Goal: Task Accomplishment & Management: Complete application form

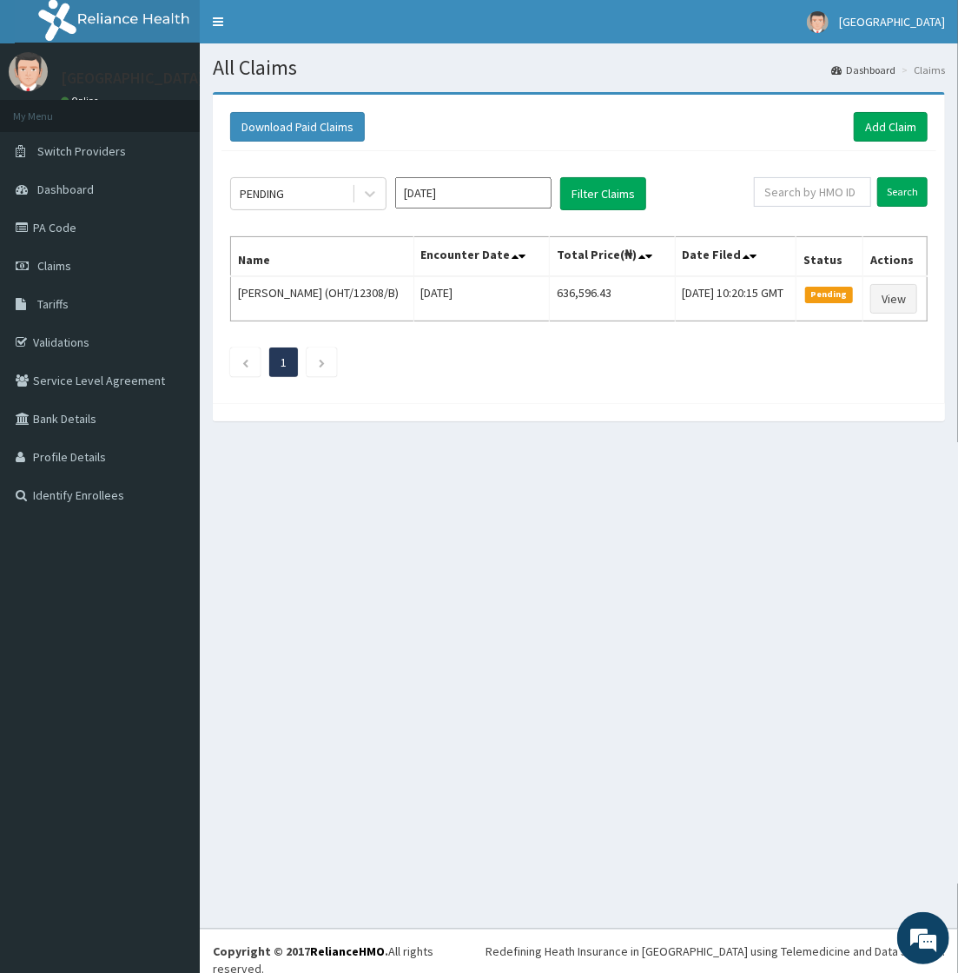
click at [435, 377] on ul "1" at bounding box center [578, 362] width 697 height 30
click at [530, 394] on div "PENDING [DATE] Filter Claims Search Name Encounter Date Total Price(₦) Date Fil…" at bounding box center [578, 272] width 715 height 243
click at [535, 439] on div "Download Paid Claims Add Claim × Note you can only download claims within a max…" at bounding box center [579, 265] width 758 height 346
click at [56, 184] on span "Dashboard" at bounding box center [65, 189] width 56 height 16
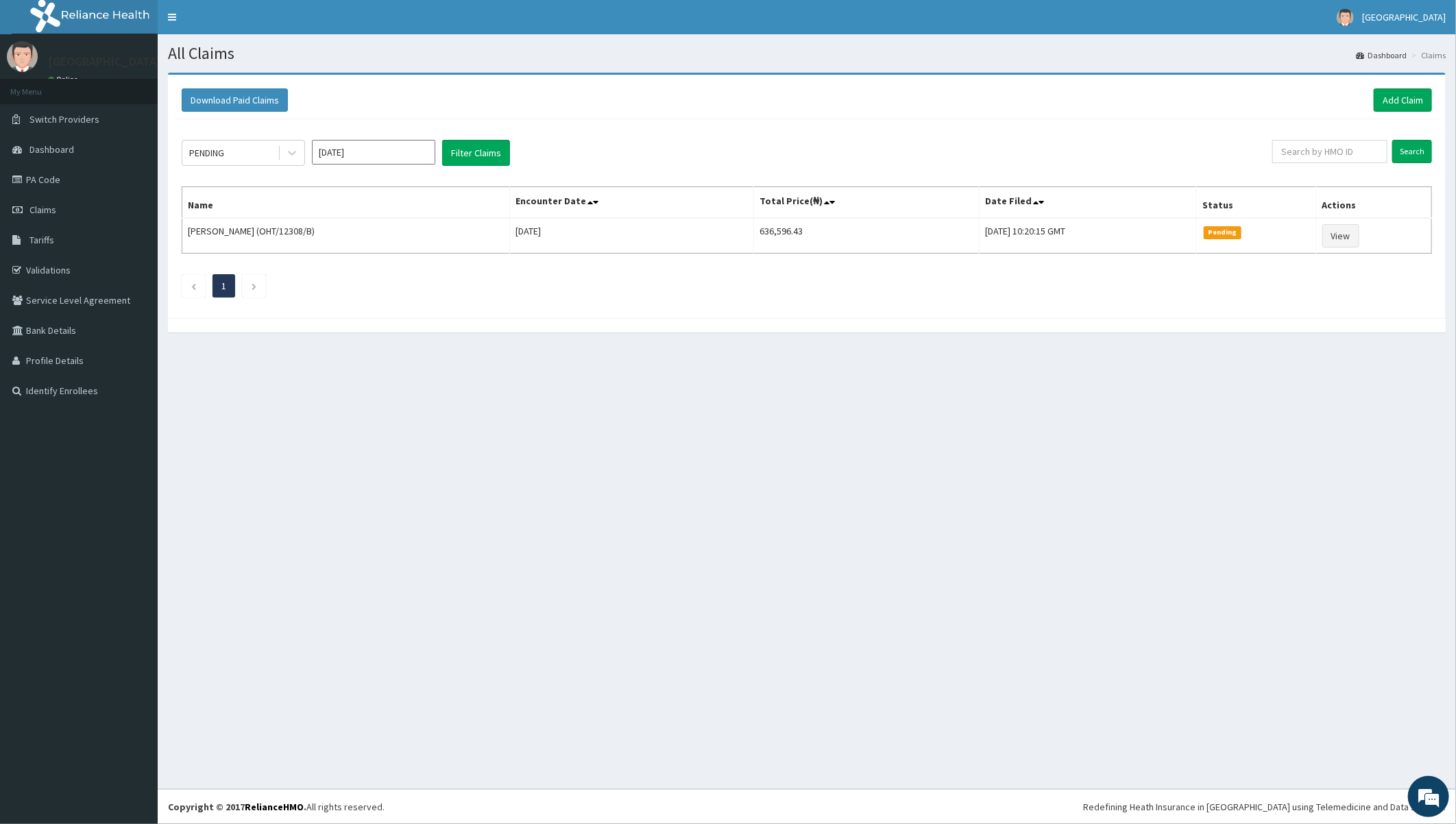
drag, startPoint x: 414, startPoint y: 445, endPoint x: 439, endPoint y: 403, distance: 48.9
click at [414, 450] on div "All Claims Dashboard Claims Download Paid Claims Add Claim × Note you can only …" at bounding box center [807, 411] width 1299 height 755
click at [46, 200] on link "Claims" at bounding box center [79, 210] width 158 height 30
click at [1395, 103] on link "Add Claim" at bounding box center [1403, 100] width 58 height 24
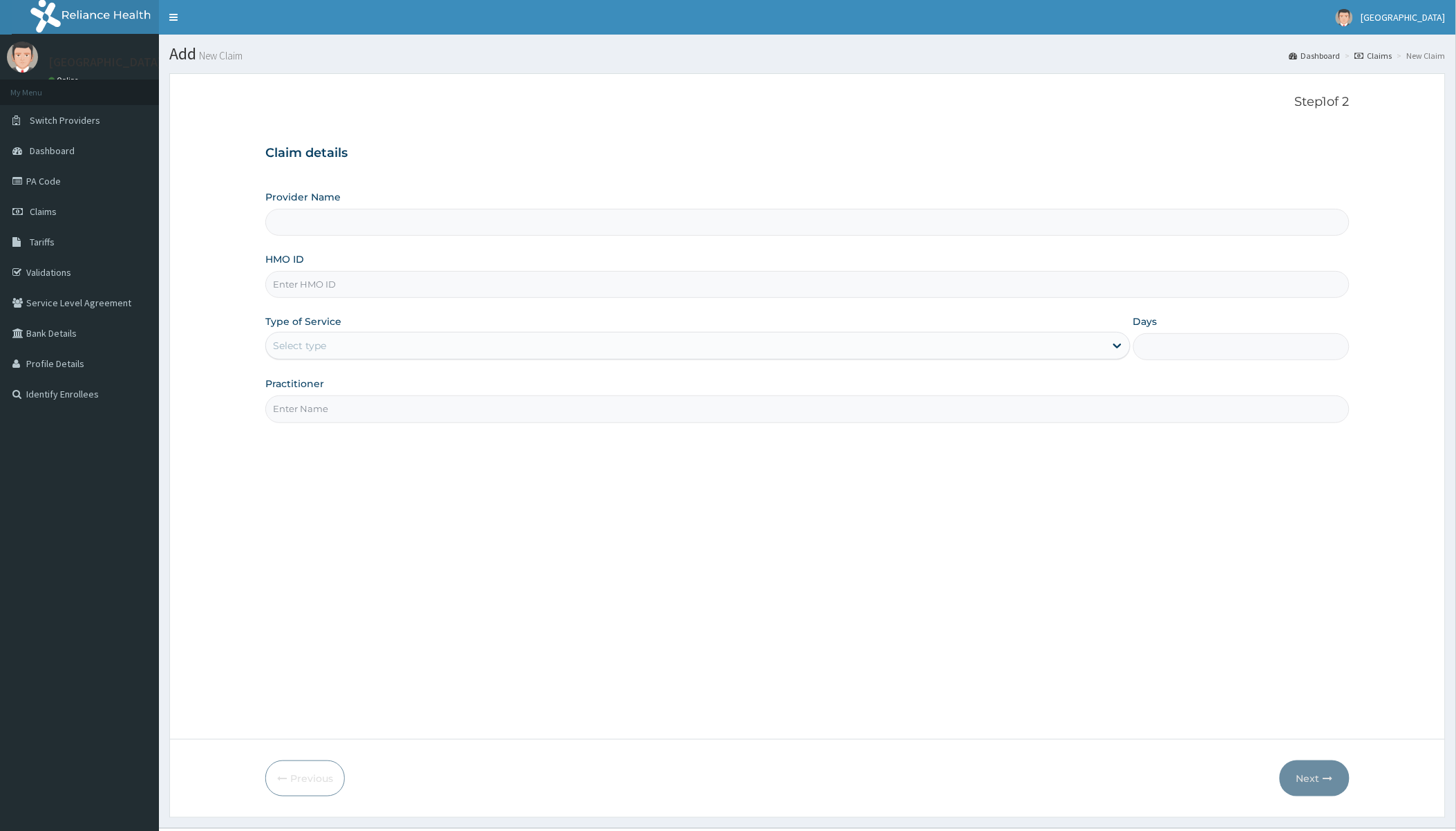
click at [750, 287] on input "HMO ID" at bounding box center [807, 284] width 1084 height 27
type input "[GEOGRAPHIC_DATA]"
click at [522, 236] on input "[GEOGRAPHIC_DATA]" at bounding box center [807, 222] width 1084 height 27
click at [481, 284] on input "HMO ID" at bounding box center [807, 284] width 1084 height 27
paste input "PFM/10237/C"
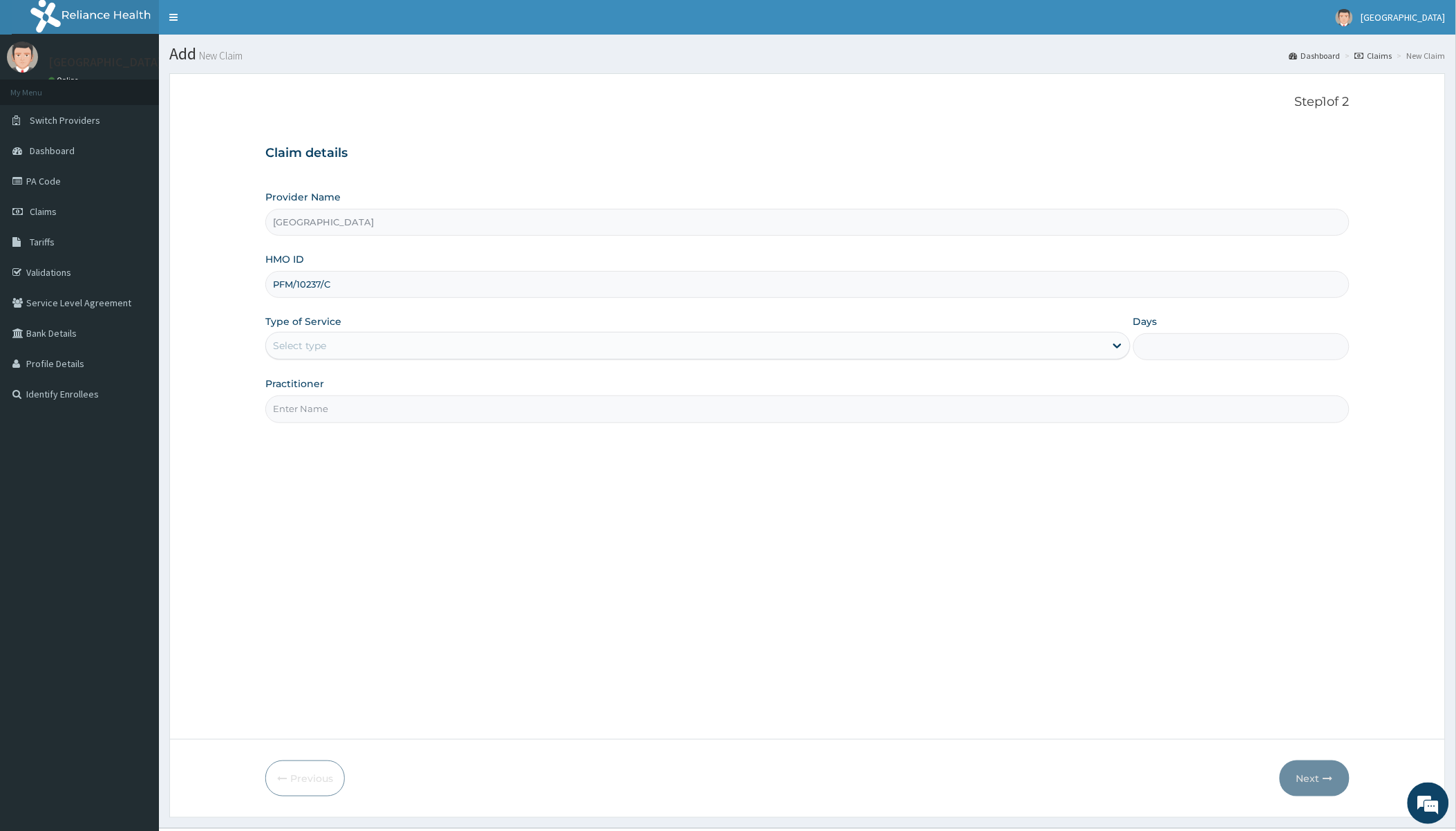
type input "PFM/10237/C"
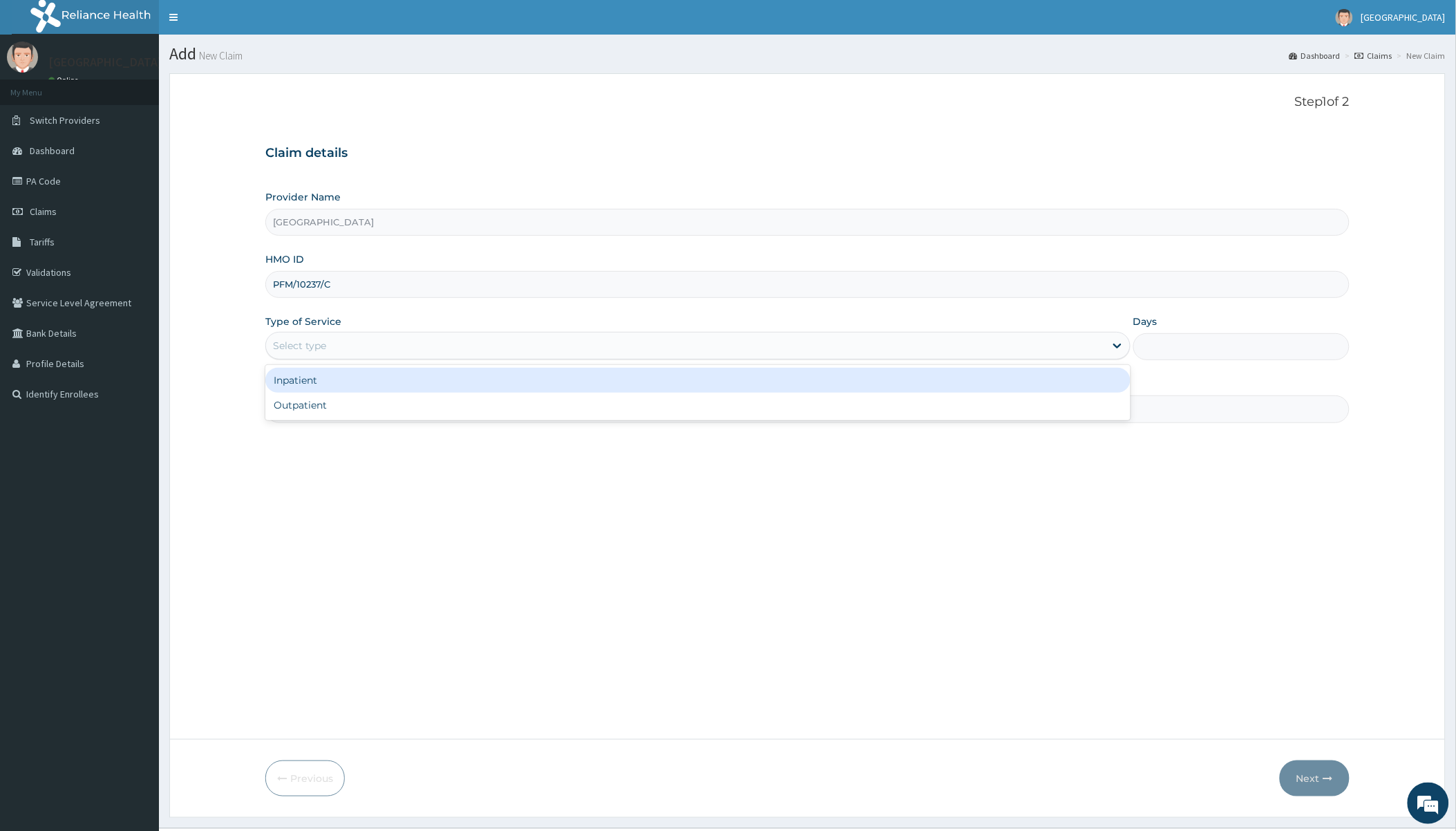
click at [412, 351] on div "Select type" at bounding box center [684, 345] width 838 height 22
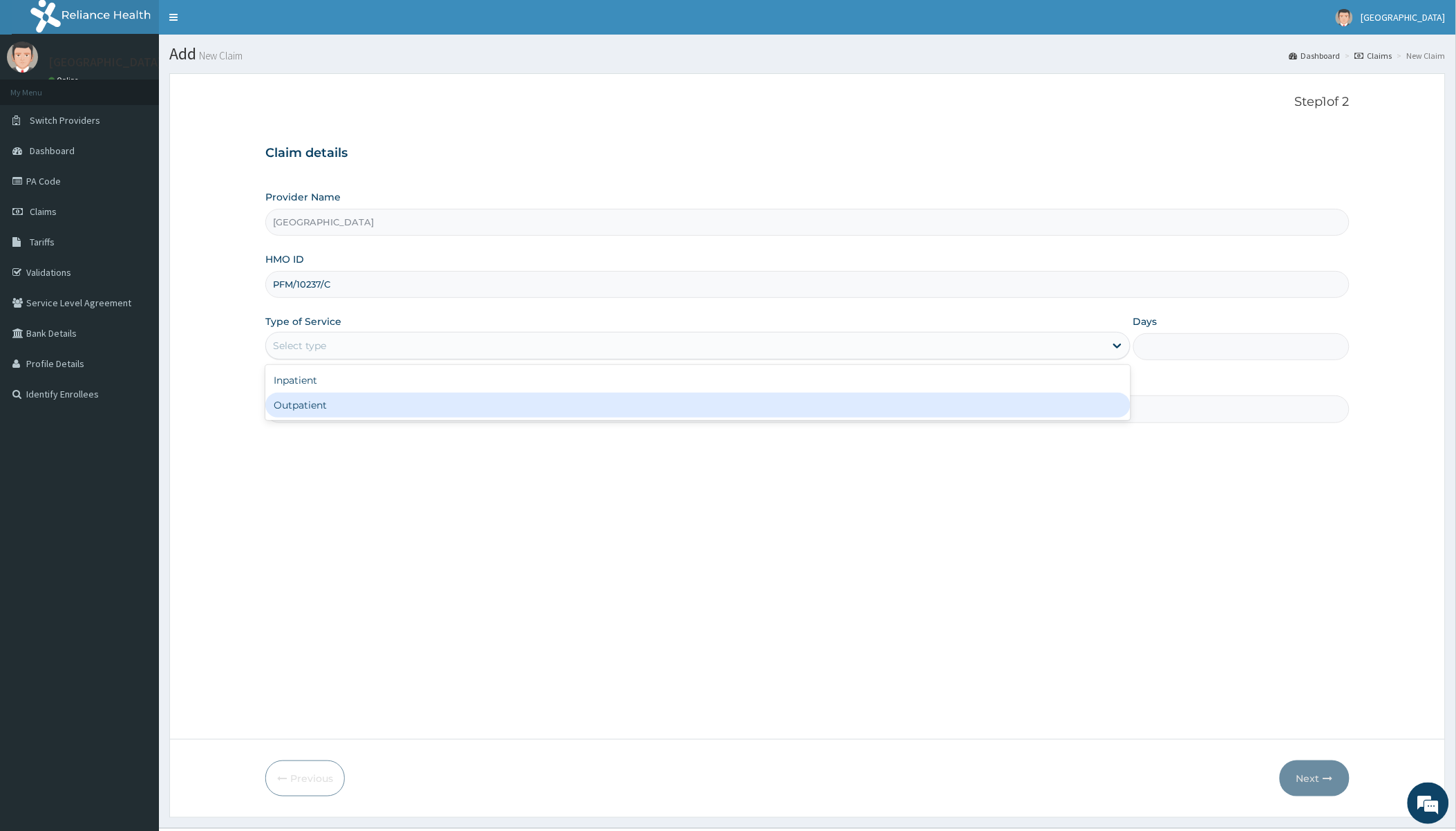
click at [390, 405] on div "Outpatient" at bounding box center [697, 404] width 864 height 25
type input "1"
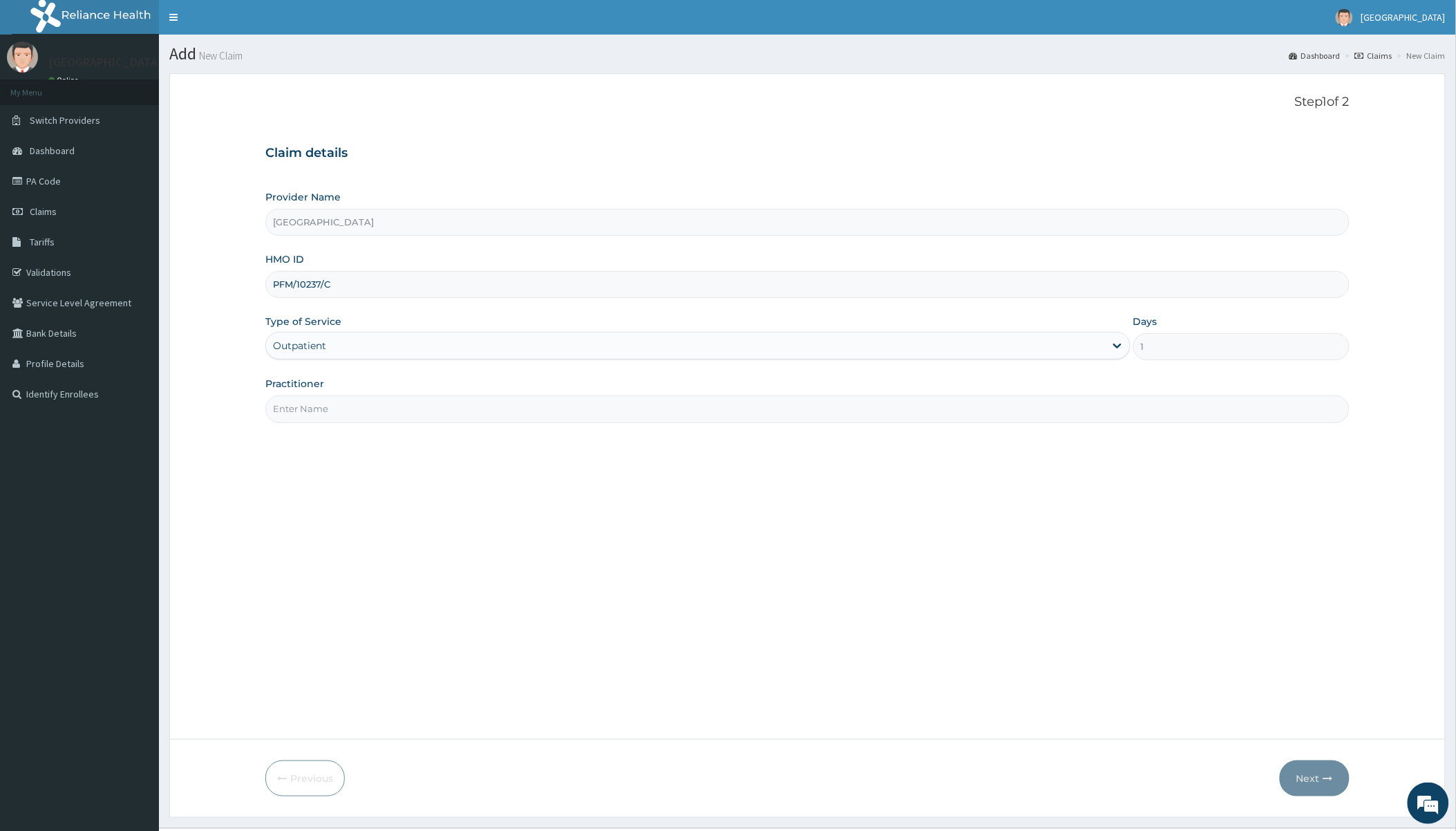
click at [390, 406] on input "Practitioner" at bounding box center [807, 409] width 1084 height 27
type input "Dr Okoroafor"
click at [1309, 790] on button "Next" at bounding box center [1314, 778] width 70 height 36
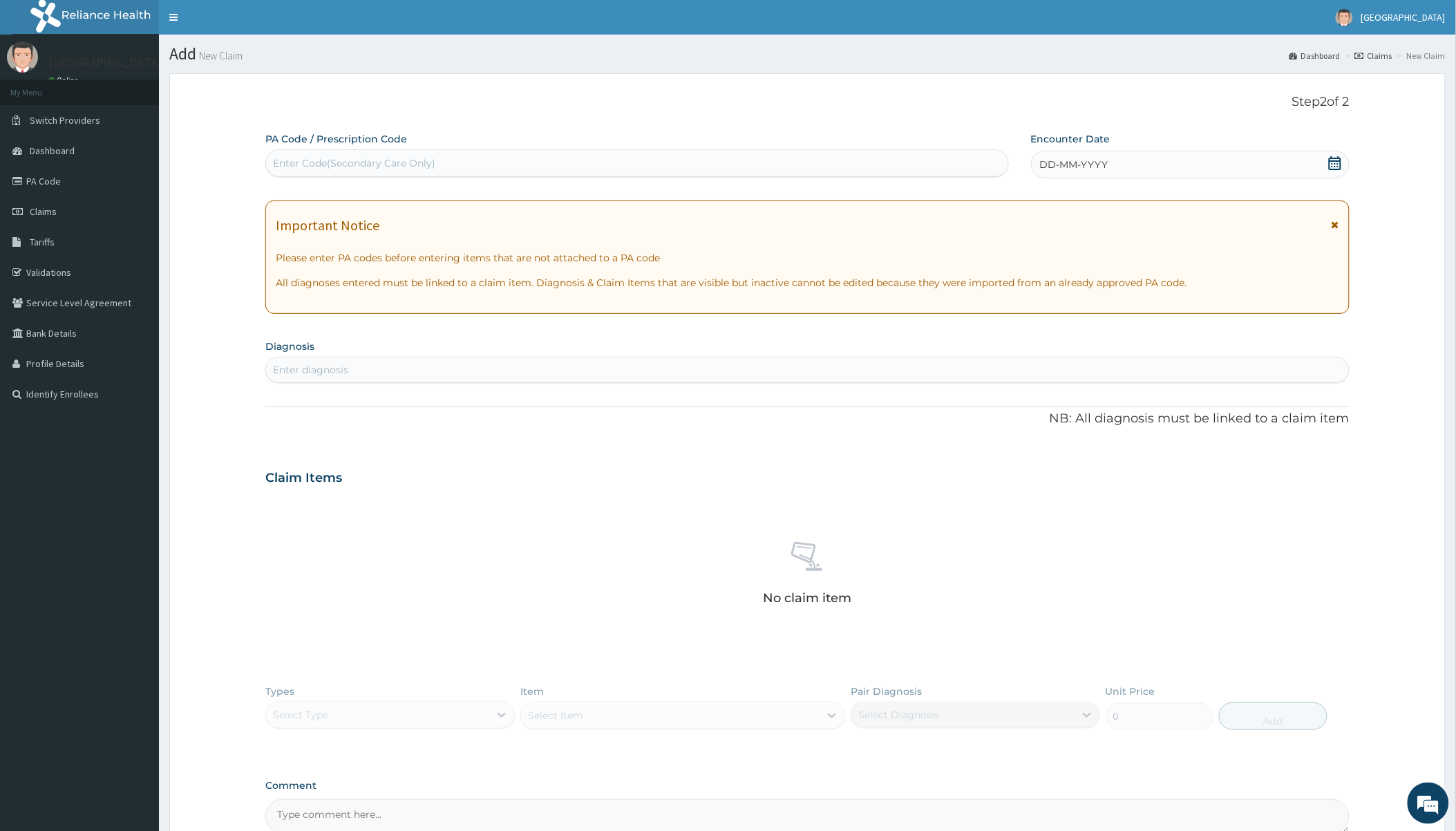
click at [695, 381] on div "Enter diagnosis" at bounding box center [807, 369] width 1084 height 26
type input "musculoske"
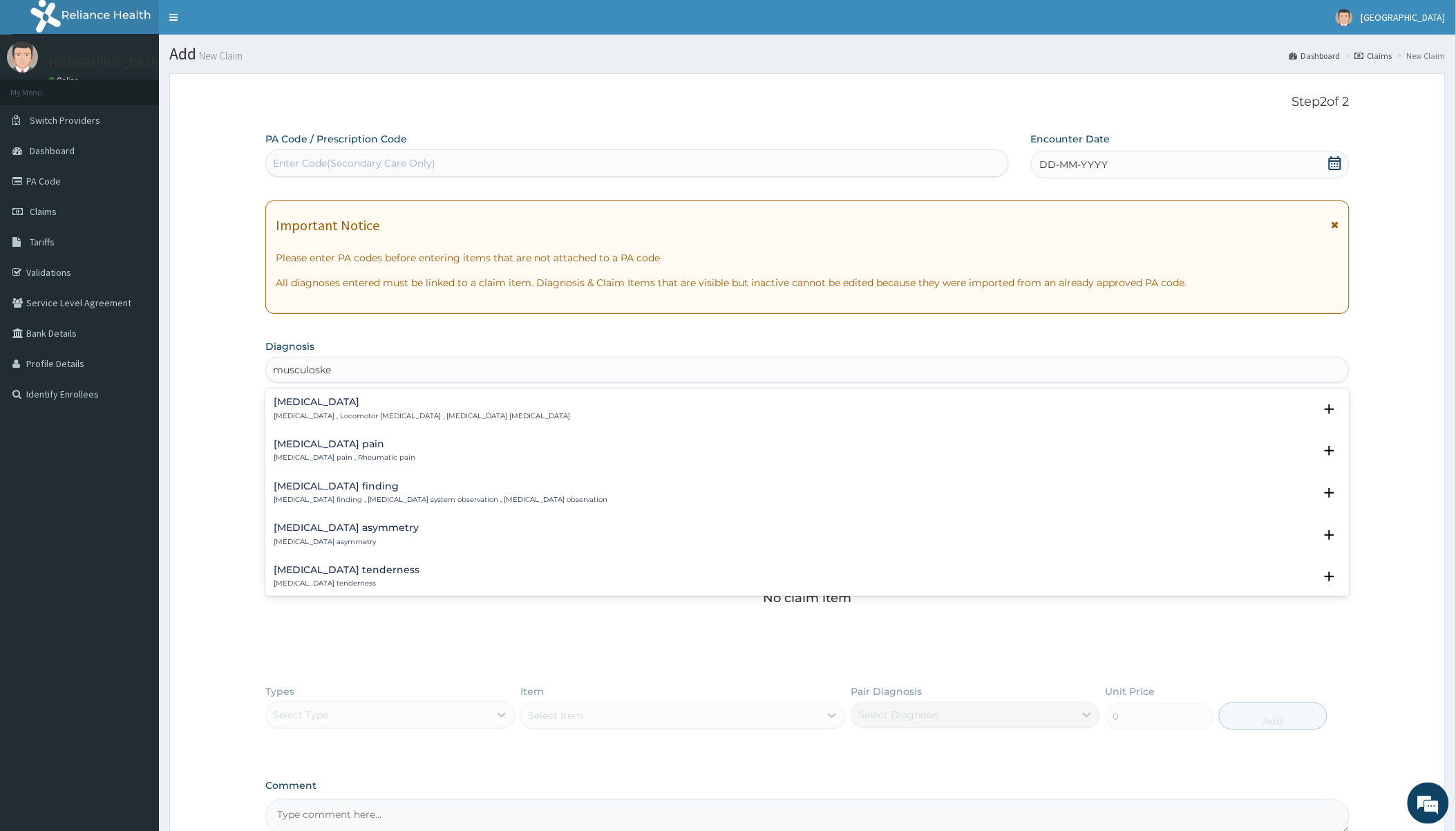
click at [336, 443] on h4 "Musculoskeletal pain" at bounding box center [345, 443] width 142 height 10
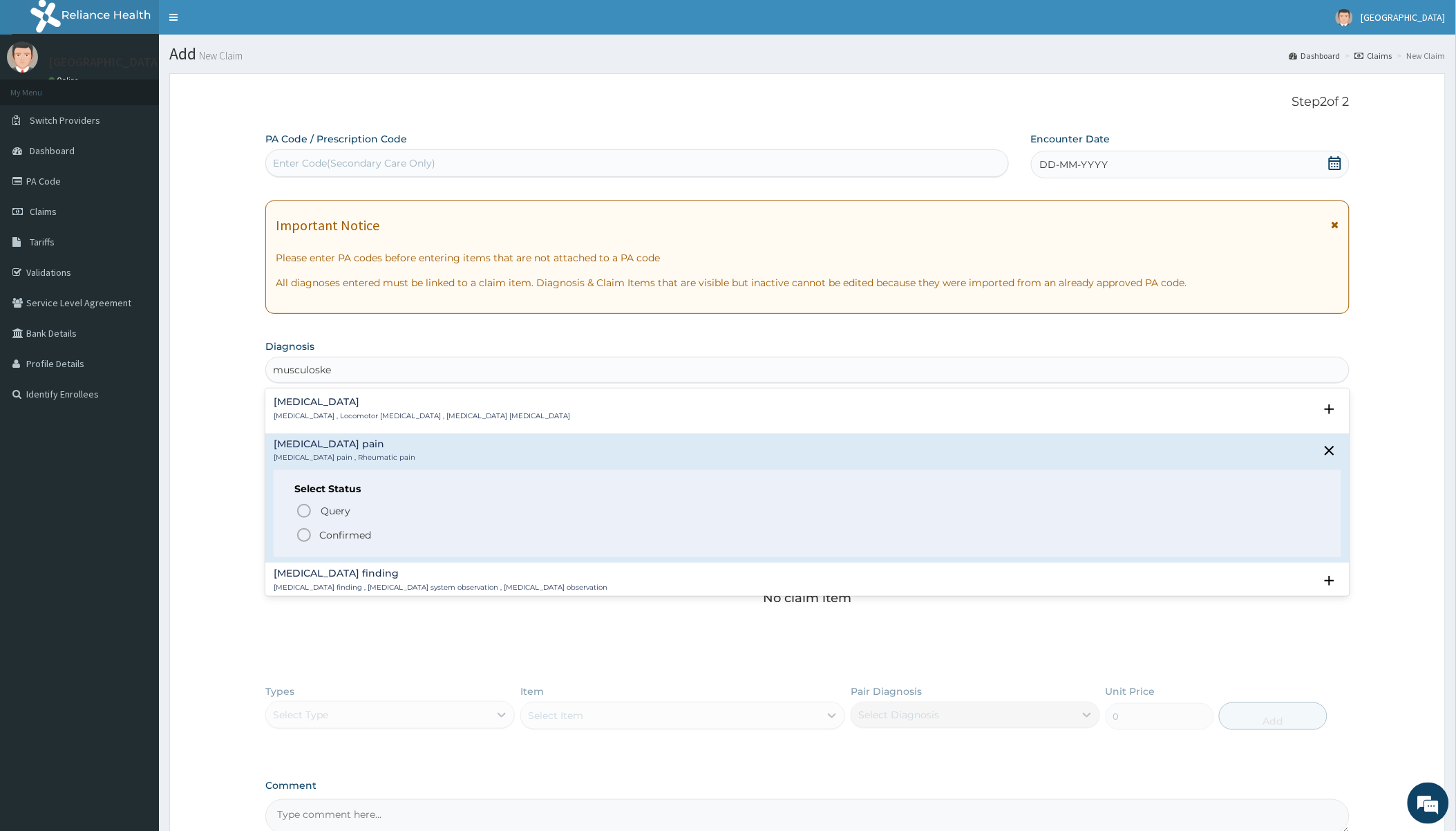
click at [334, 529] on p "Confirmed" at bounding box center [345, 534] width 52 height 14
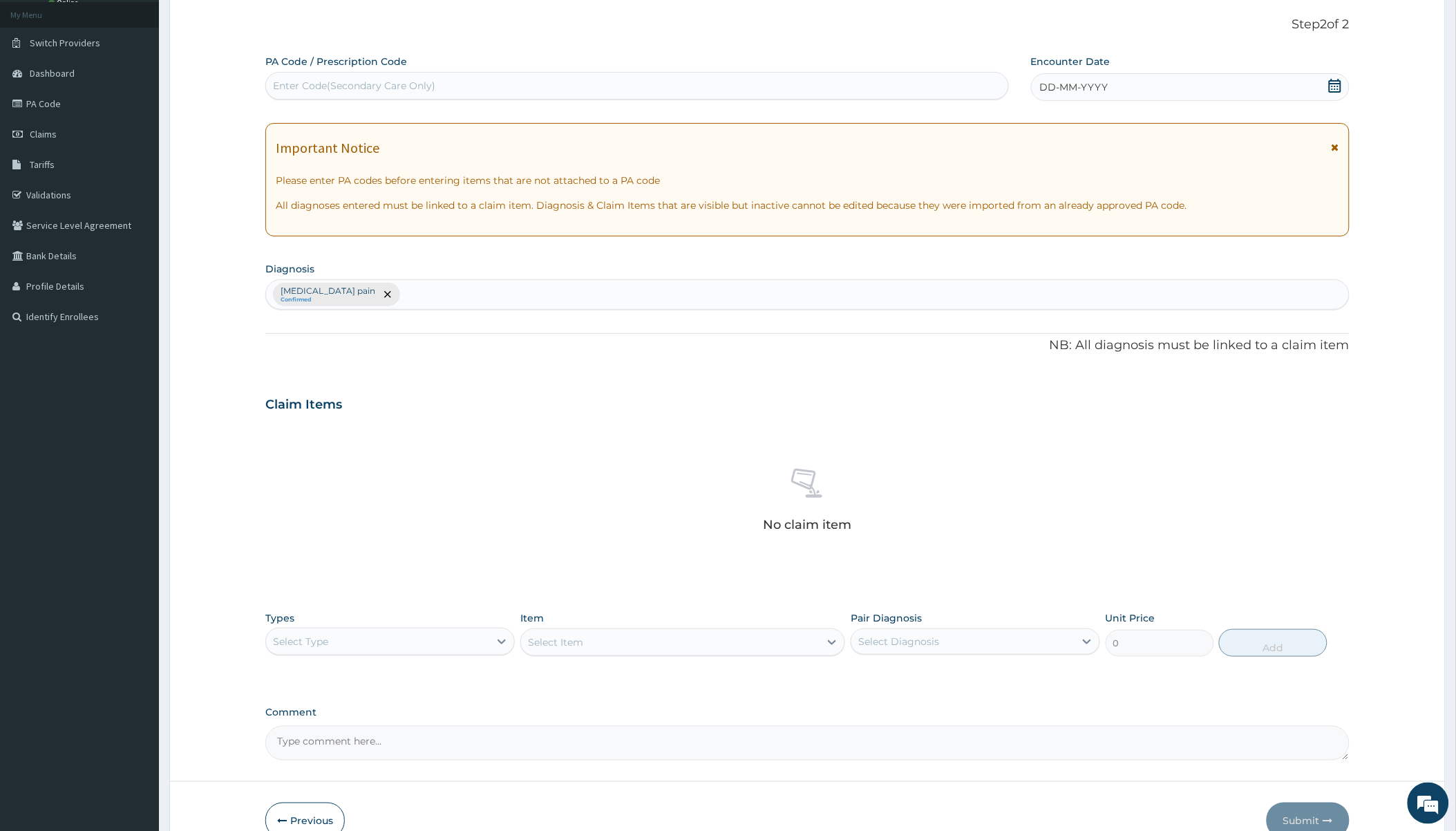
scroll to position [152, 0]
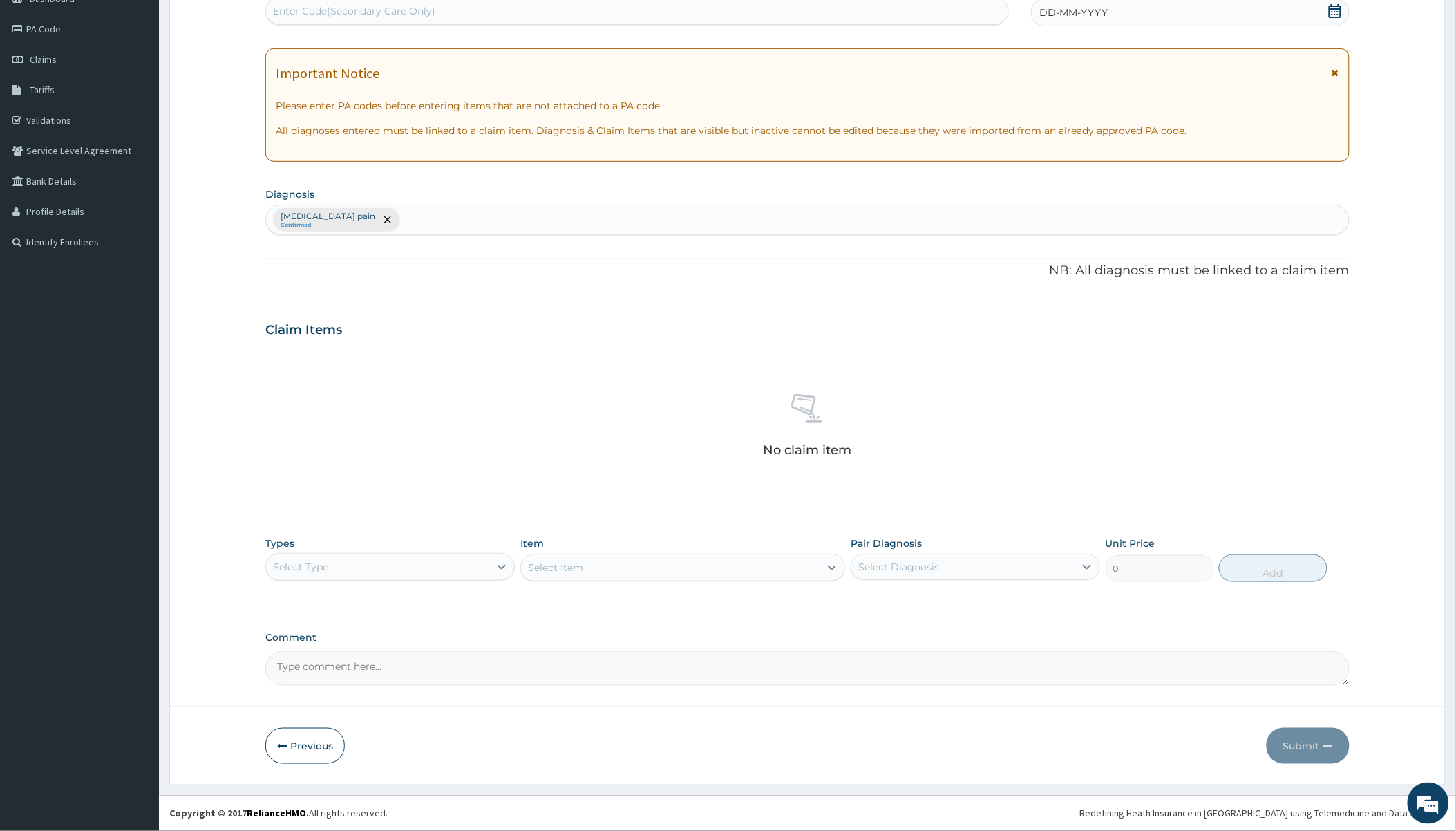
click at [371, 568] on div "Select Type" at bounding box center [377, 567] width 223 height 22
click at [319, 646] on div "Procedures" at bounding box center [389, 650] width 249 height 25
click at [634, 576] on div "Select Item" at bounding box center [670, 568] width 298 height 22
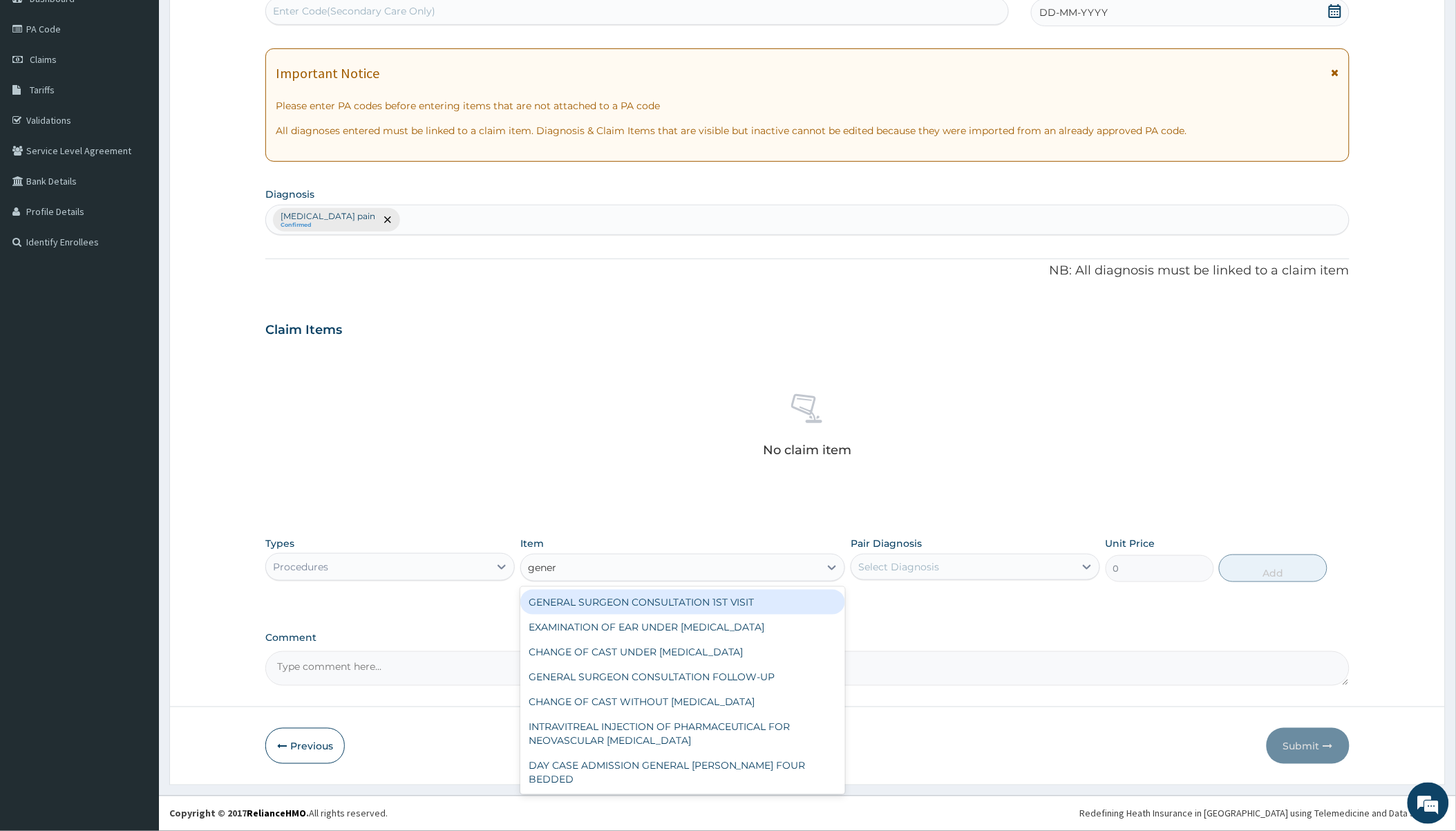
type input "genera"
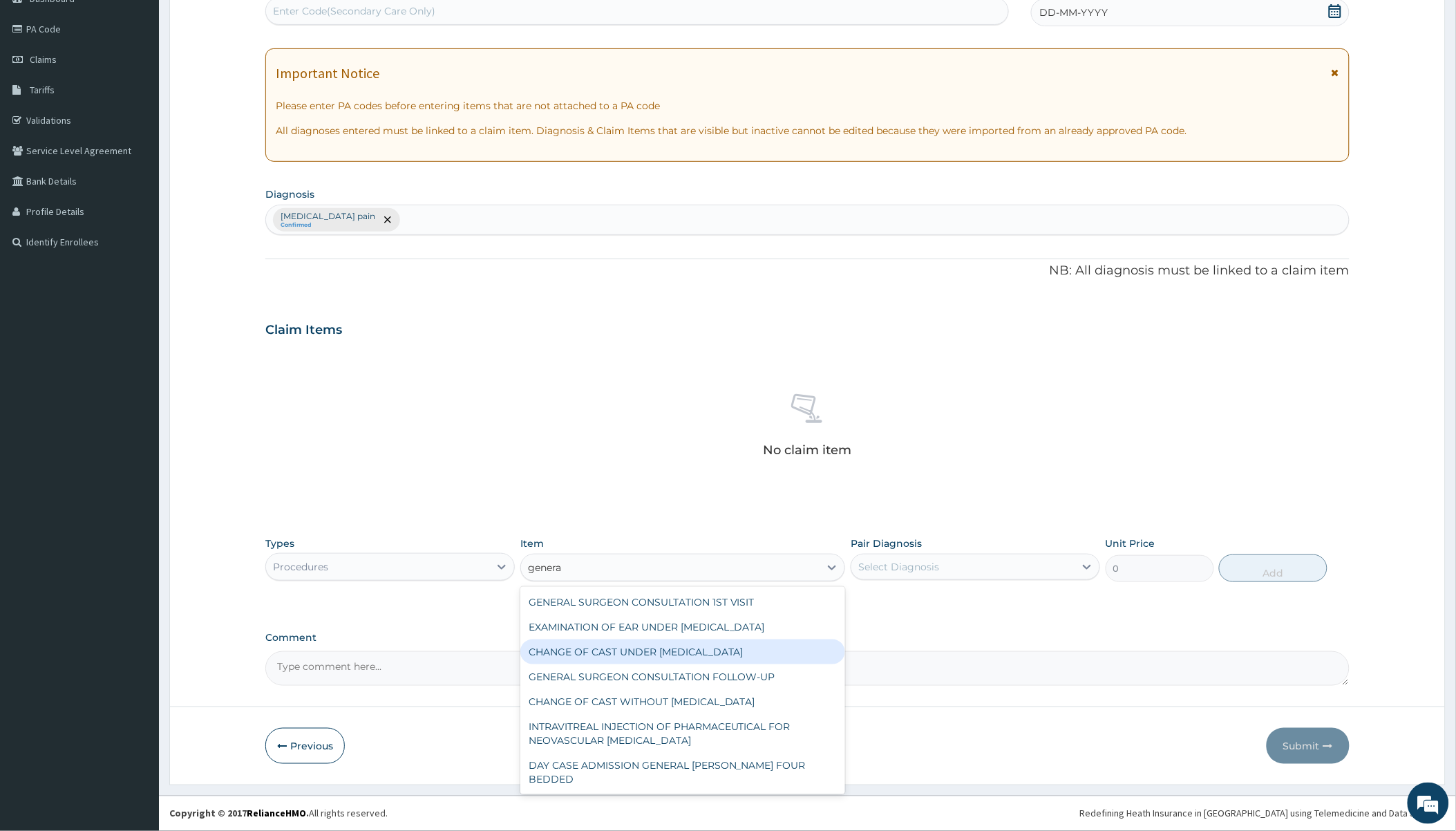
scroll to position [76, 0]
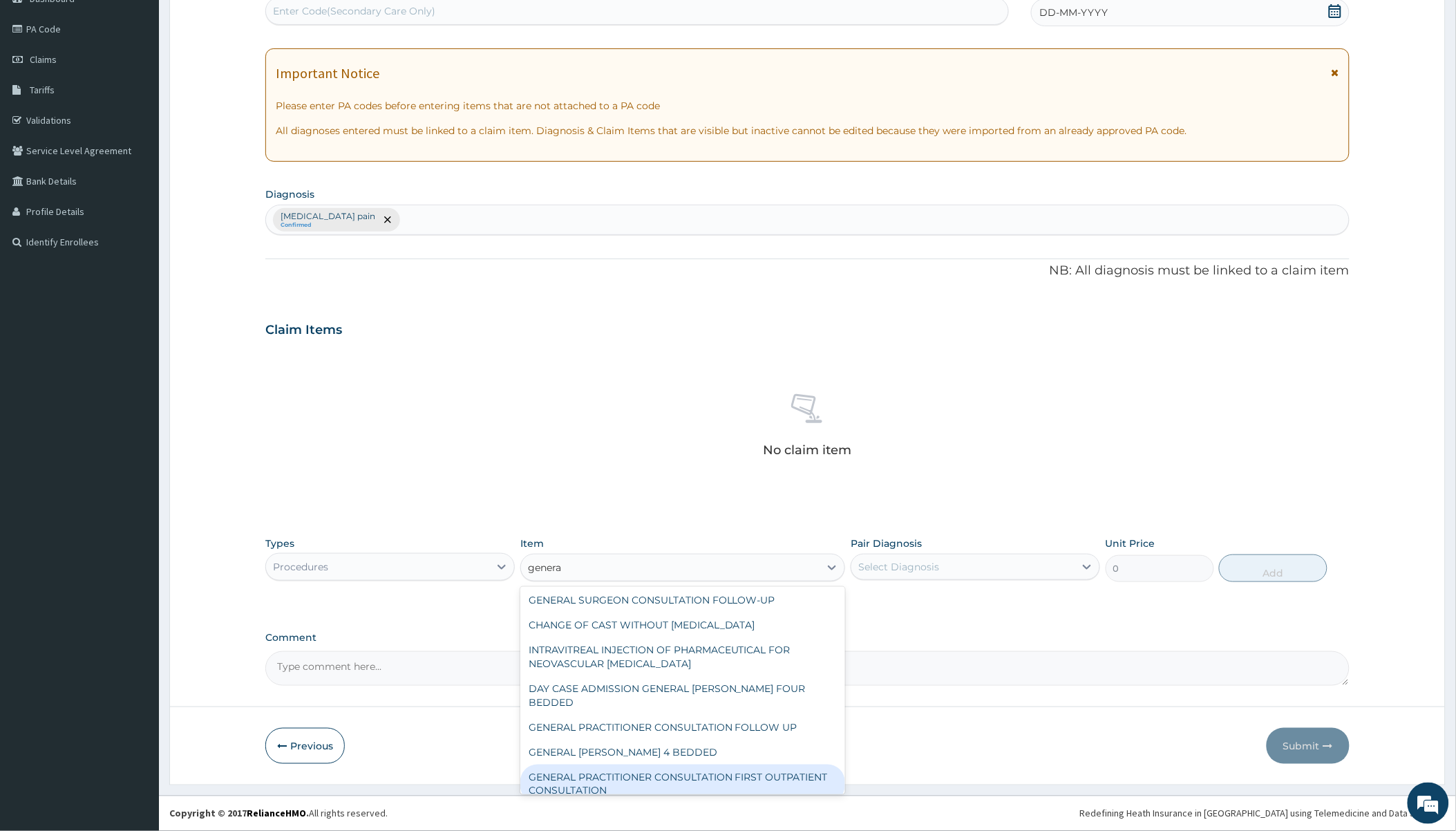
click at [640, 764] on div "GENERAL PRACTITIONER CONSULTATION FIRST OUTPATIENT CONSULTATION" at bounding box center [683, 783] width 325 height 39
type input "2400"
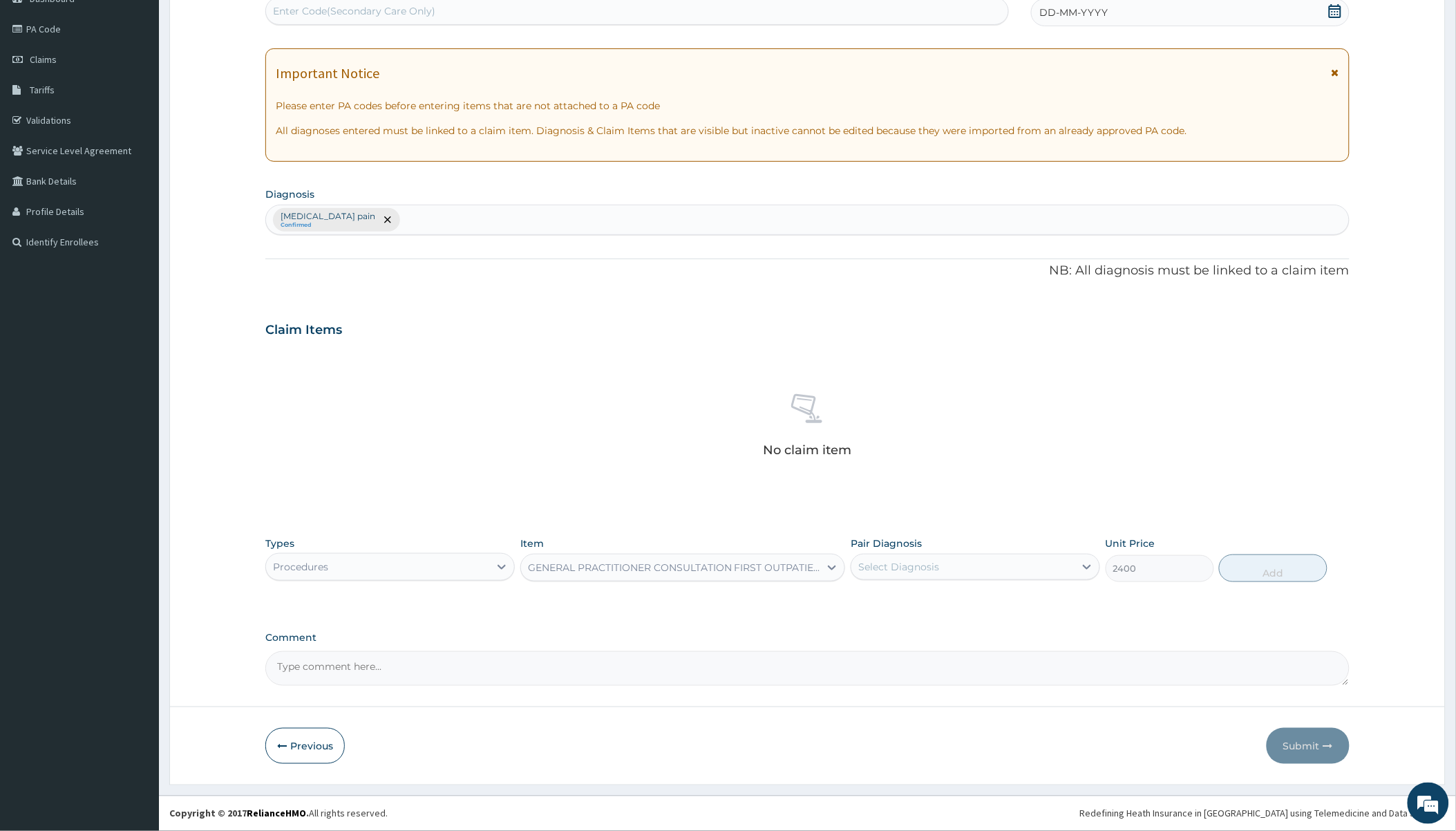
click at [929, 564] on div "Select Diagnosis" at bounding box center [899, 566] width 81 height 14
click at [921, 595] on label "Musculoskeletal pain" at bounding box center [928, 600] width 111 height 14
checkbox input "true"
click at [1259, 572] on button "Add" at bounding box center [1273, 568] width 108 height 28
type input "0"
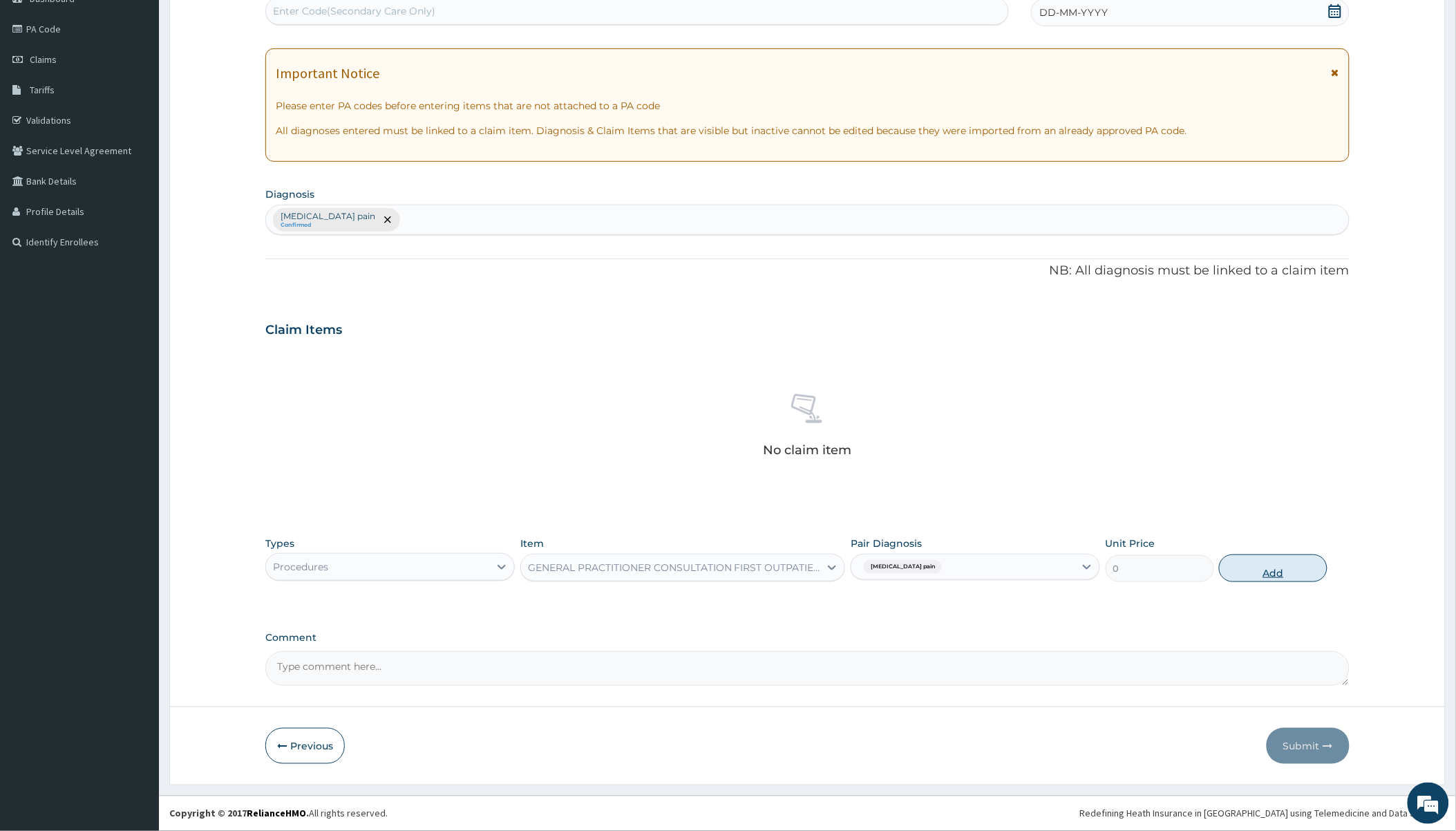
scroll to position [85, 0]
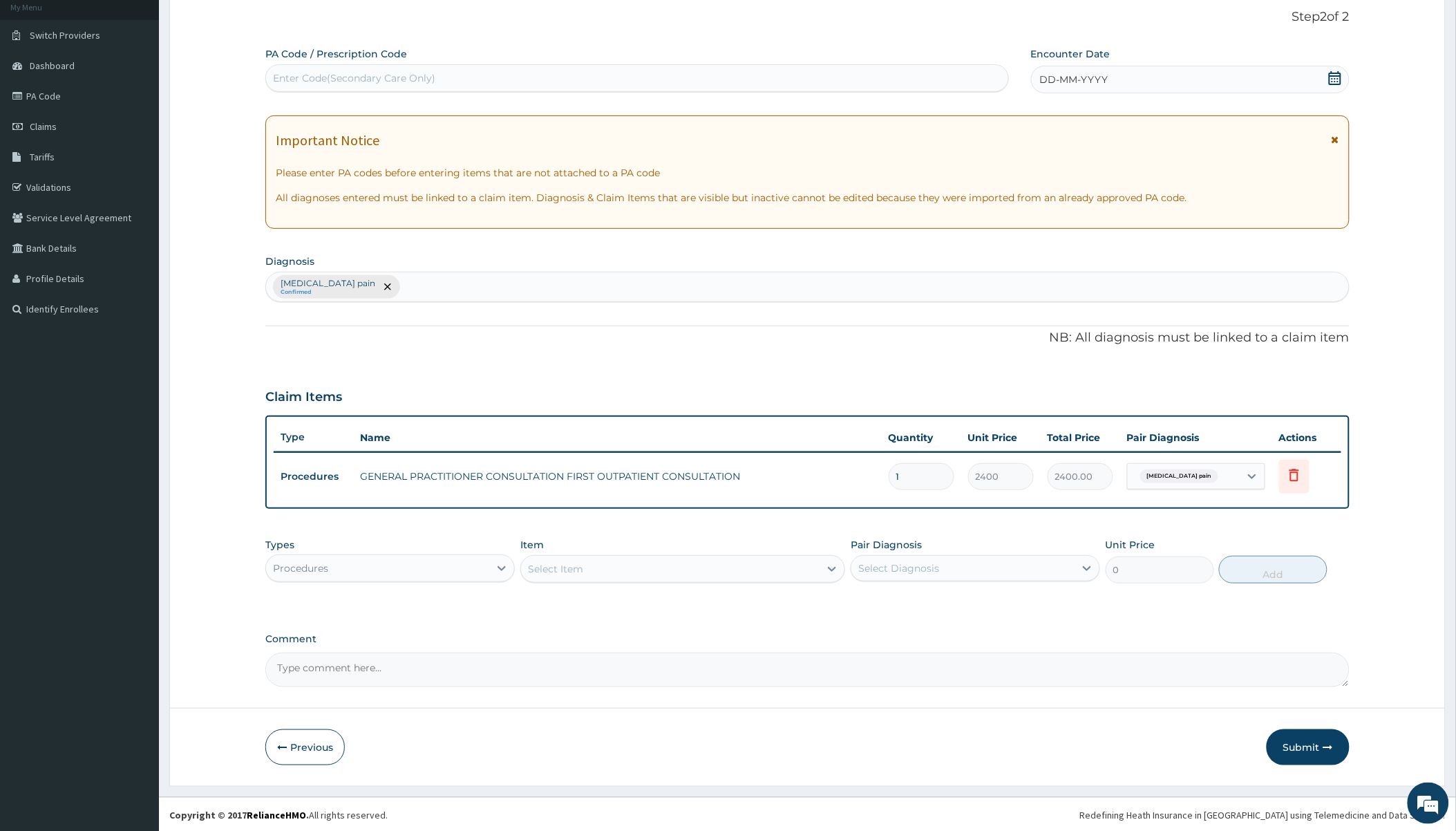
click at [448, 560] on div "Procedures" at bounding box center [377, 568] width 223 height 22
type input "dr"
click at [590, 576] on div "Select Item" at bounding box center [683, 568] width 325 height 28
click at [575, 564] on div "Select Item" at bounding box center [555, 568] width 55 height 14
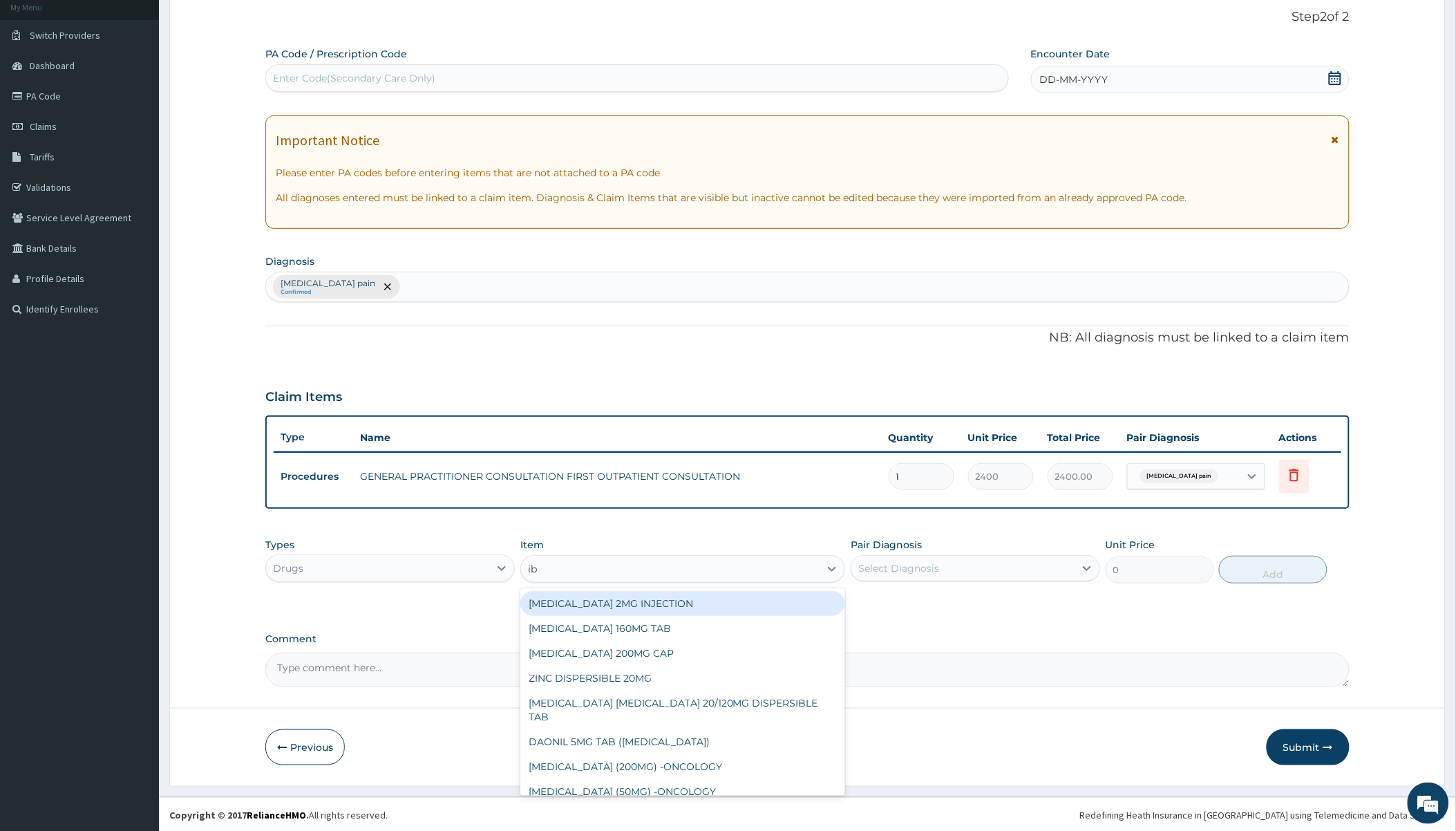
type input "ibu"
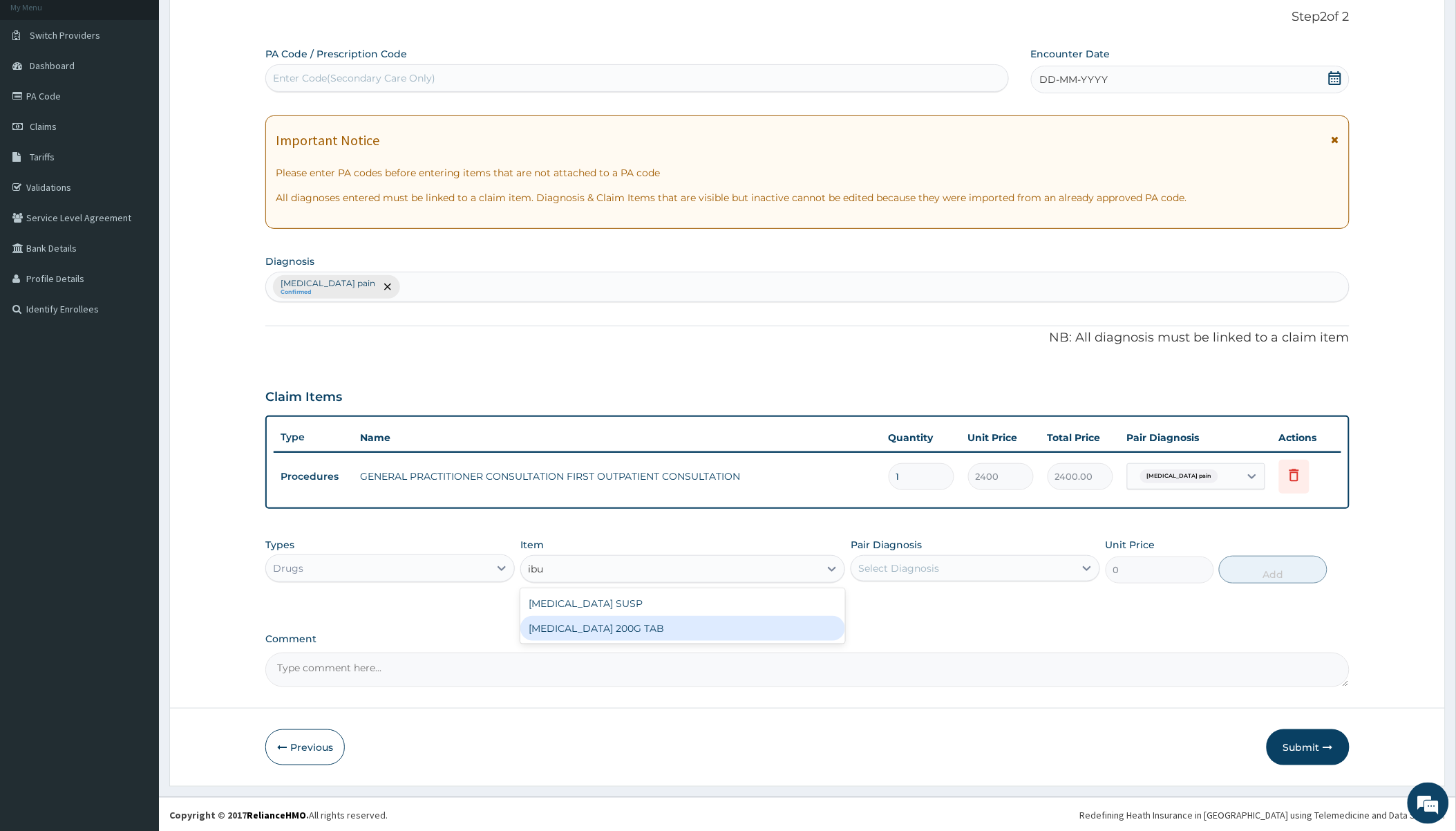
click at [586, 618] on div "IBUPROFEN 200G TAB" at bounding box center [683, 628] width 325 height 25
type input "75"
click at [881, 571] on div "Select Diagnosis" at bounding box center [899, 568] width 81 height 14
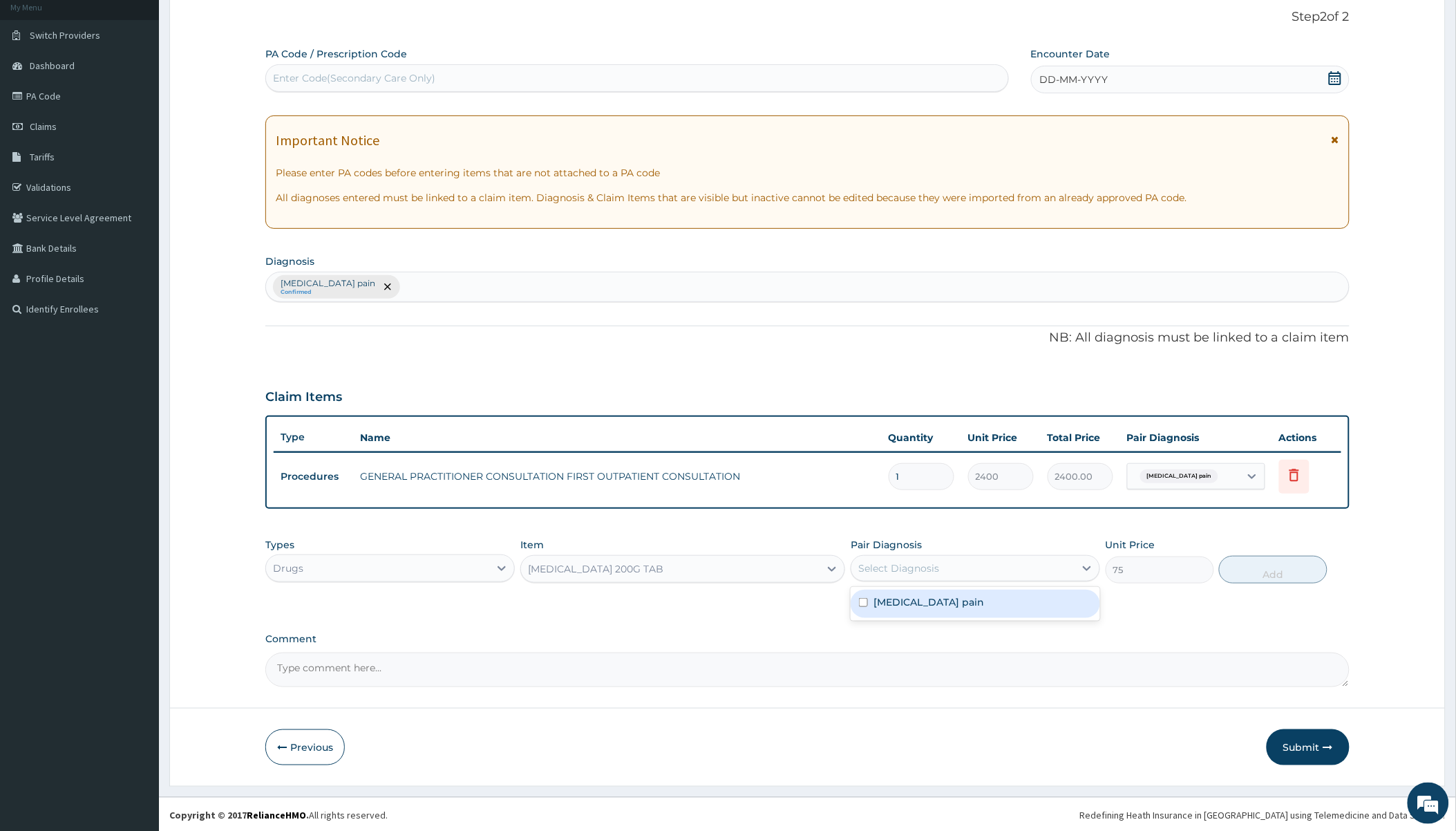
click at [882, 597] on label "Musculoskeletal pain" at bounding box center [928, 602] width 111 height 14
checkbox input "true"
click at [1248, 569] on button "Add" at bounding box center [1273, 569] width 108 height 28
type input "0"
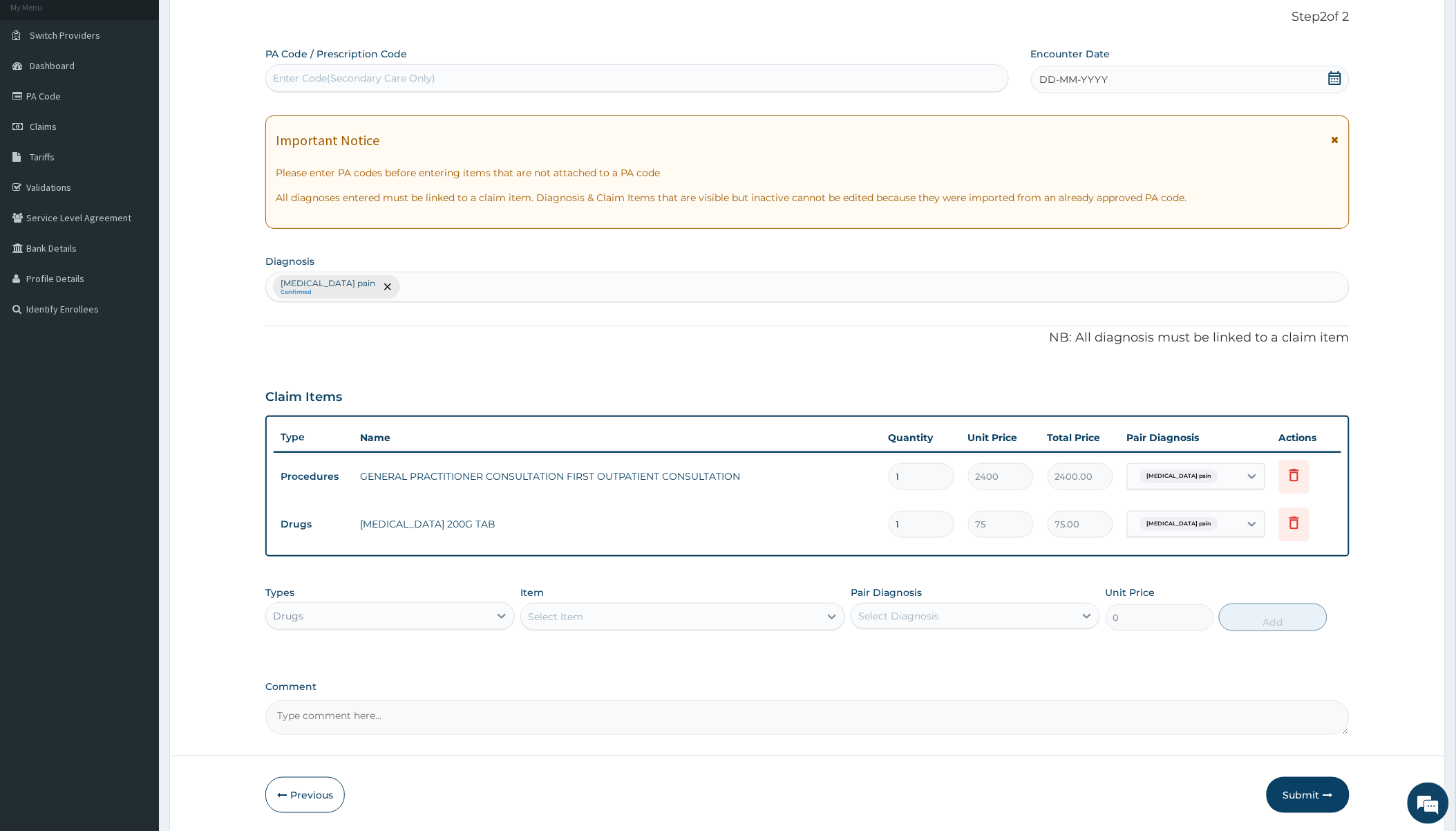
click at [691, 603] on div "Select Item" at bounding box center [683, 616] width 325 height 28
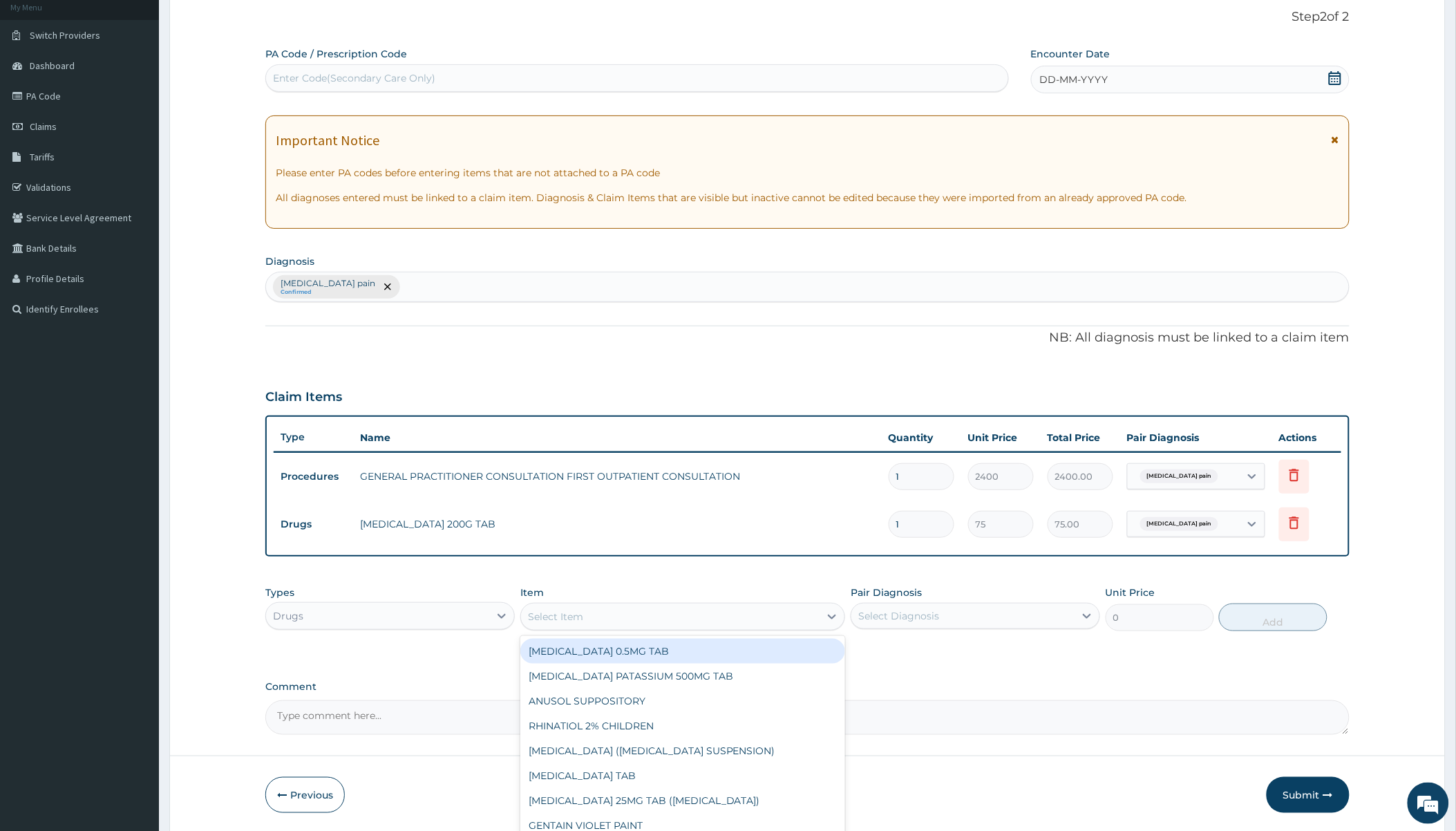
type input "c"
type input "dicl"
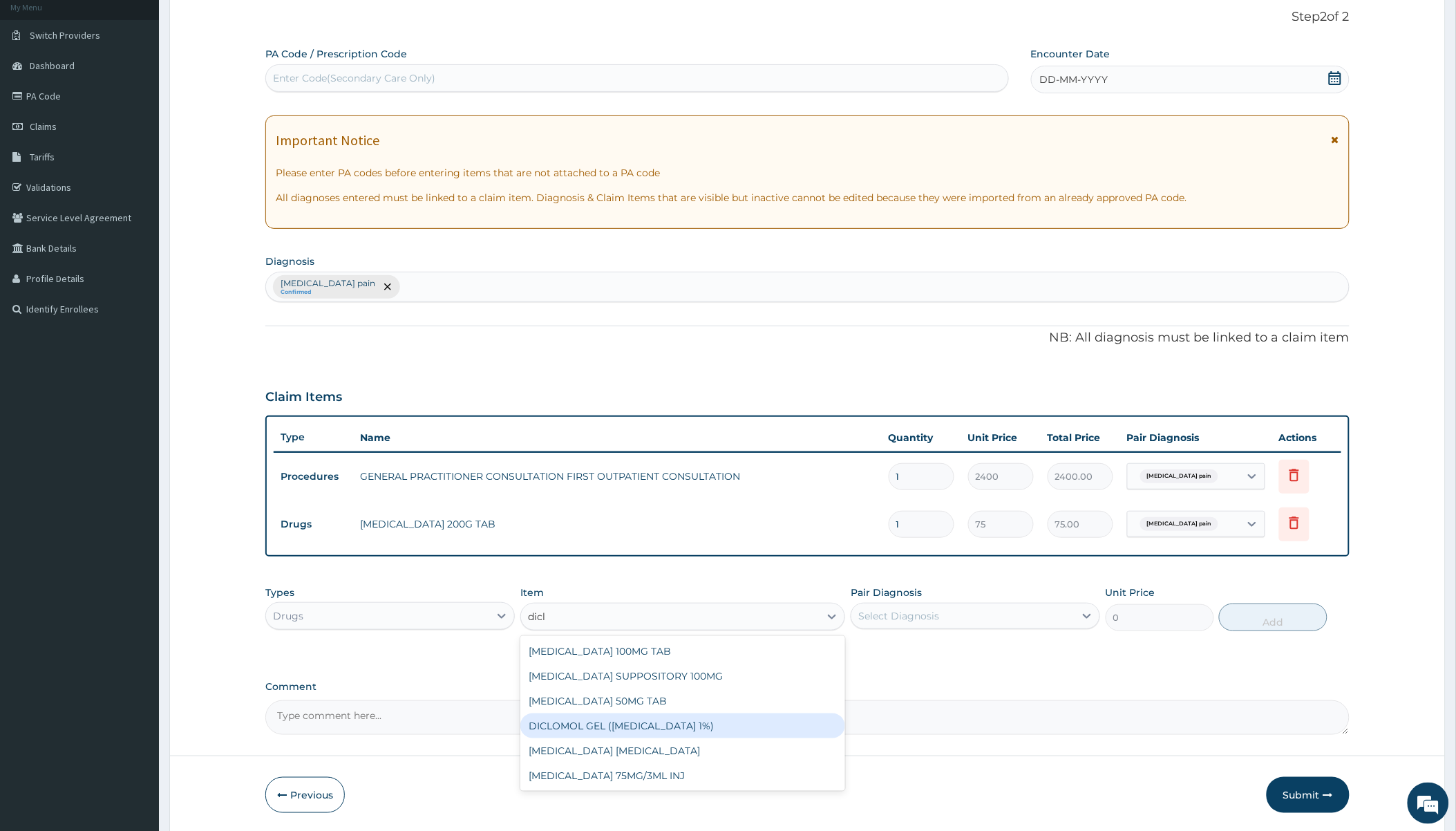
click at [575, 716] on div "DICLOMOL GEL (DICLOFENAC 1%)" at bounding box center [683, 725] width 325 height 25
type input "900"
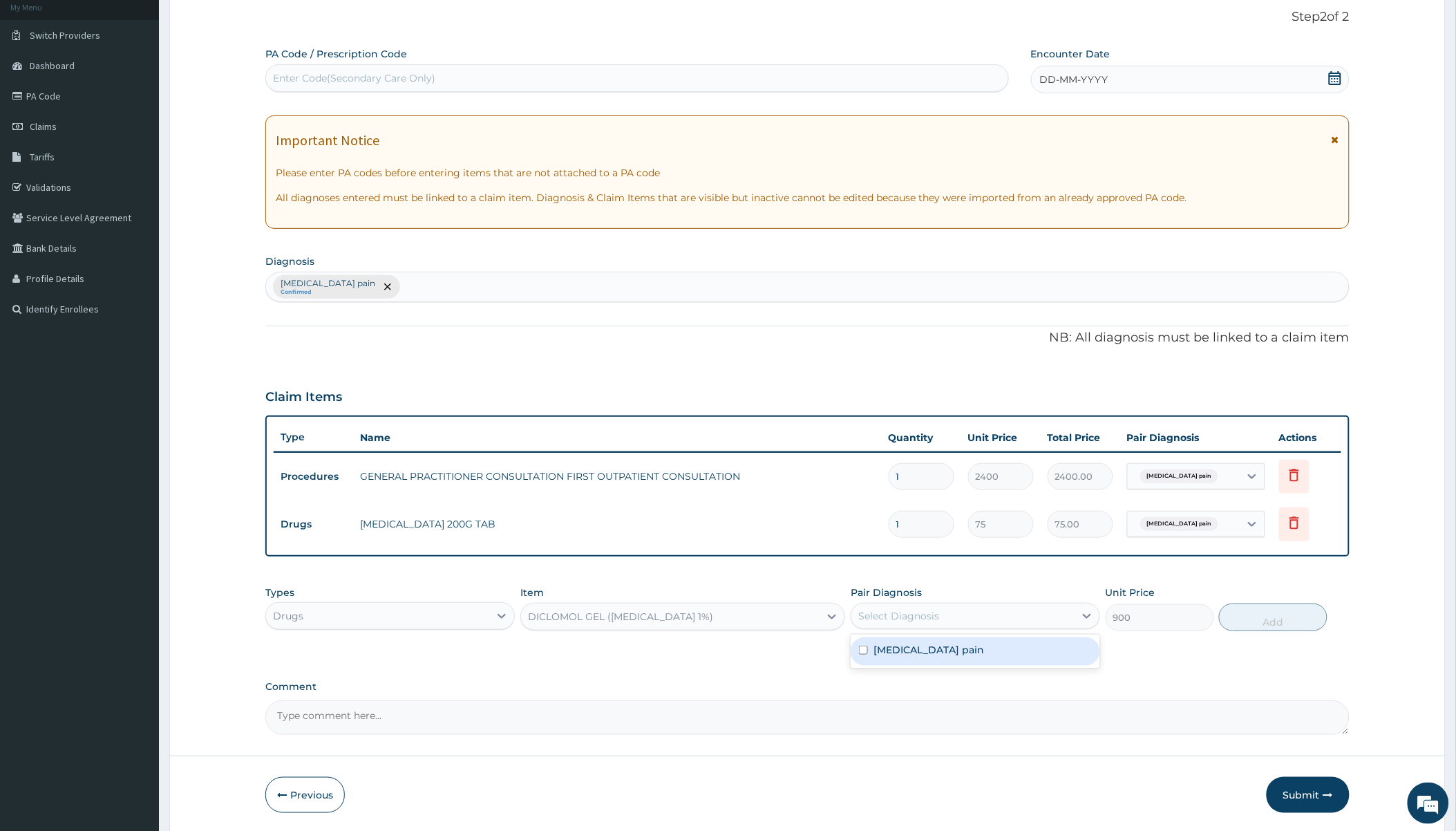
click at [917, 613] on div "Select Diagnosis" at bounding box center [899, 615] width 81 height 14
click at [903, 647] on label "Musculoskeletal pain" at bounding box center [928, 650] width 111 height 14
checkbox input "true"
click at [1244, 611] on button "Add" at bounding box center [1273, 617] width 108 height 28
type input "0"
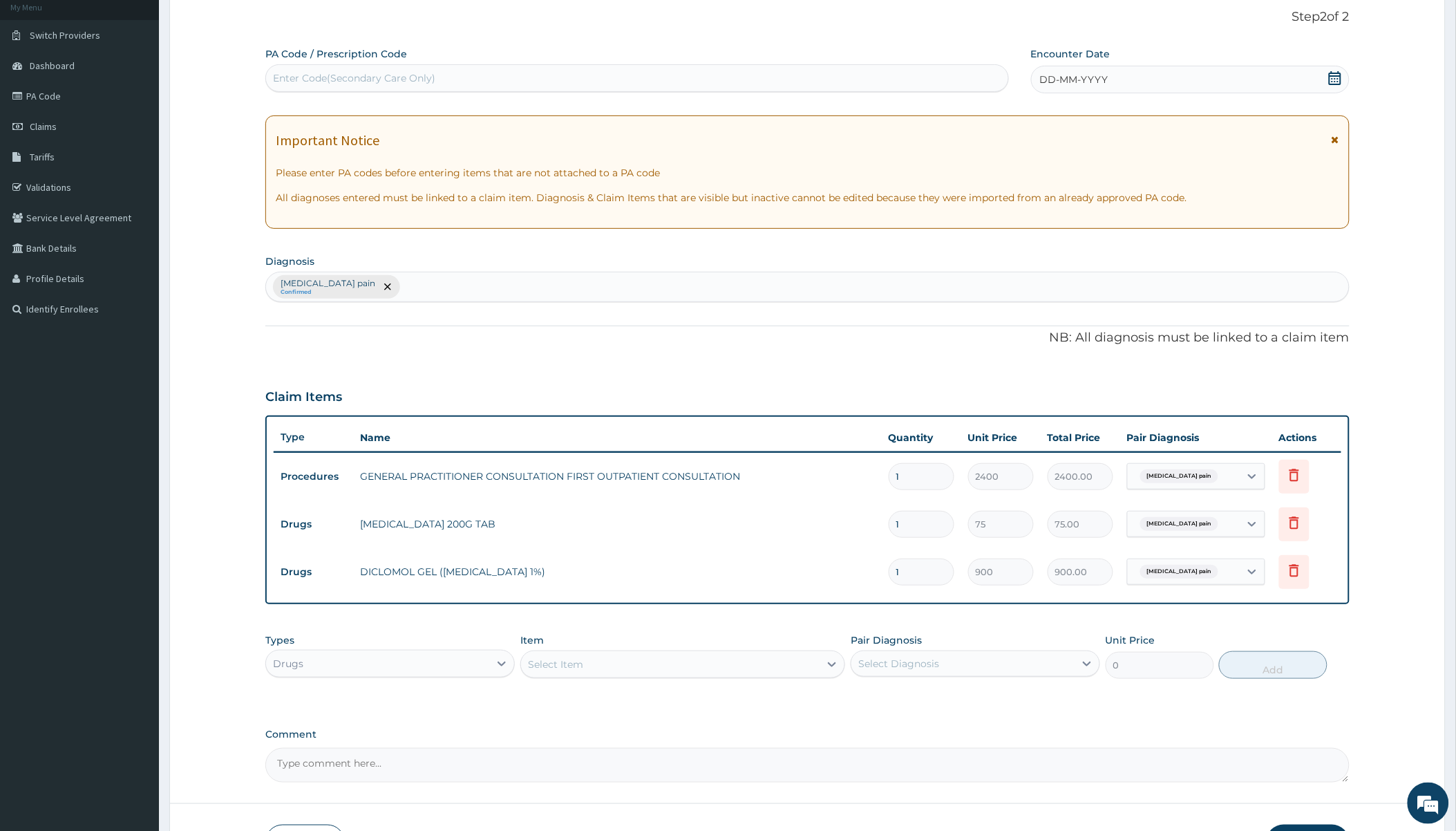
click at [924, 521] on input "1" at bounding box center [921, 525] width 65 height 27
type input "0.00"
type input "9"
type input "675.00"
type input "9"
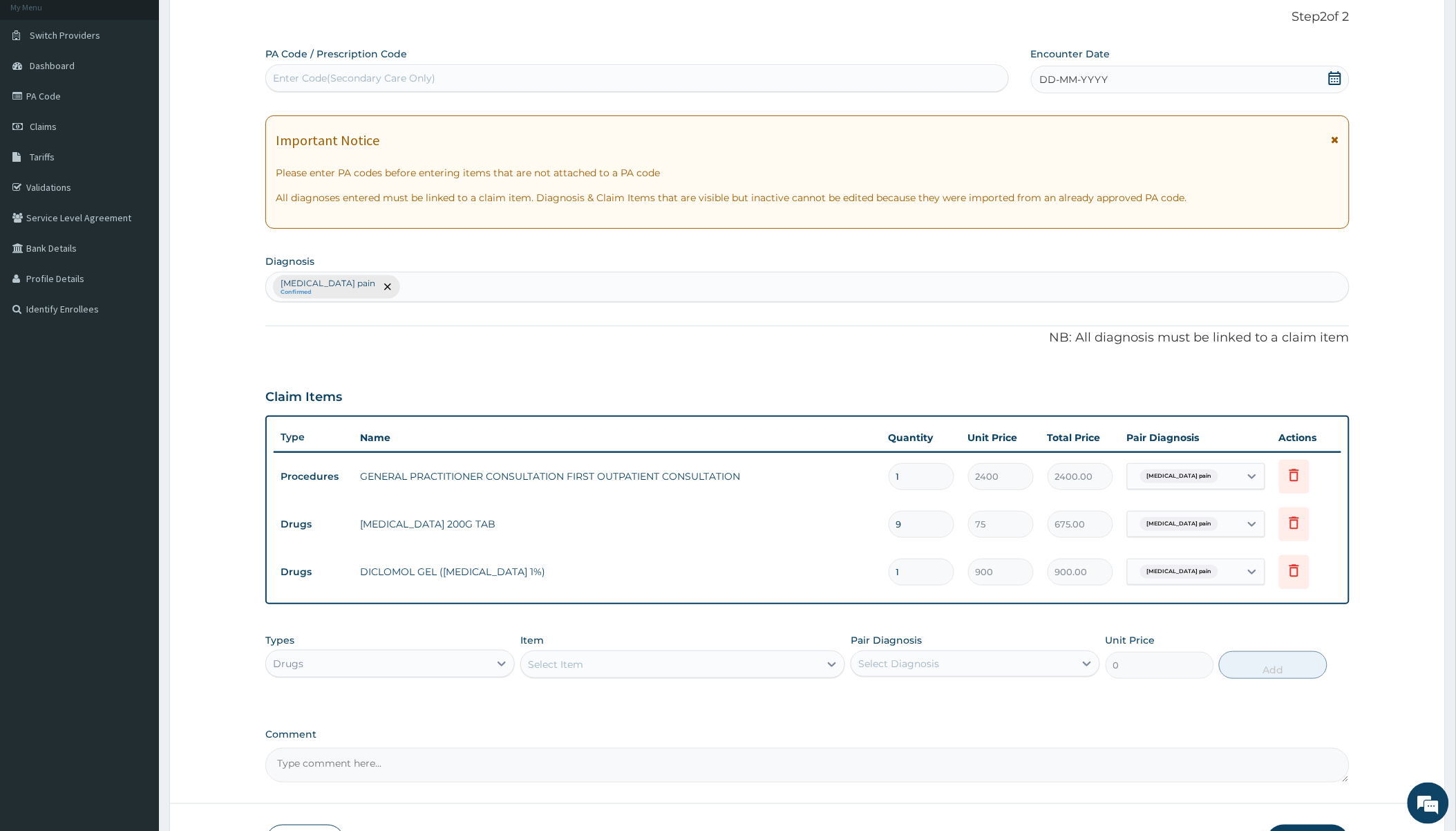
click at [646, 614] on div "PA Code / Prescription Code Enter Code(Secondary Care Only) Encounter Date DD-M…" at bounding box center [807, 415] width 1084 height 735
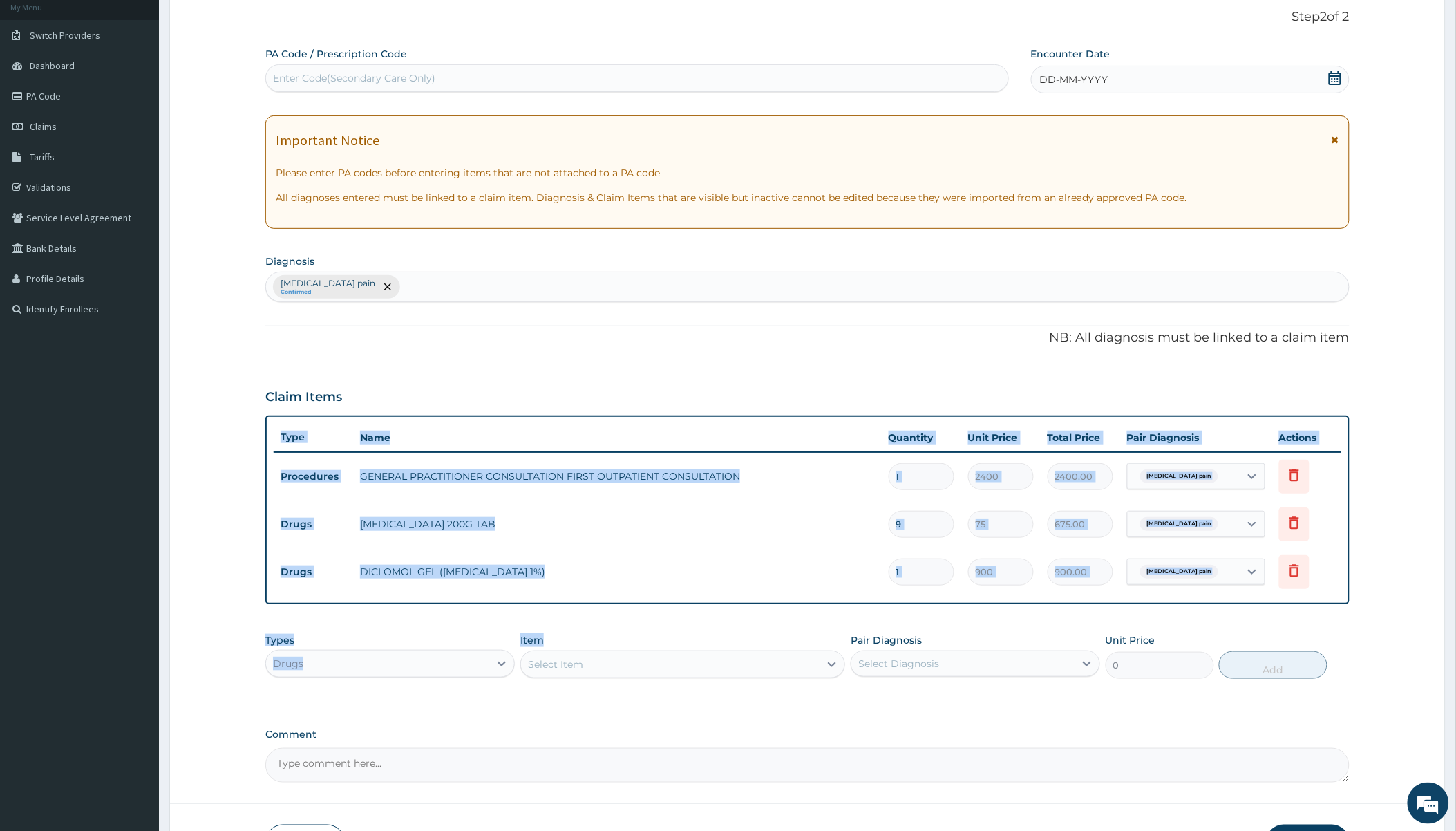
click at [773, 589] on tr "Drugs DICLOMOL GEL (DICLOFENAC 1%) 1 900 900.00 Musculoskeletal pain Delete" at bounding box center [807, 572] width 1067 height 48
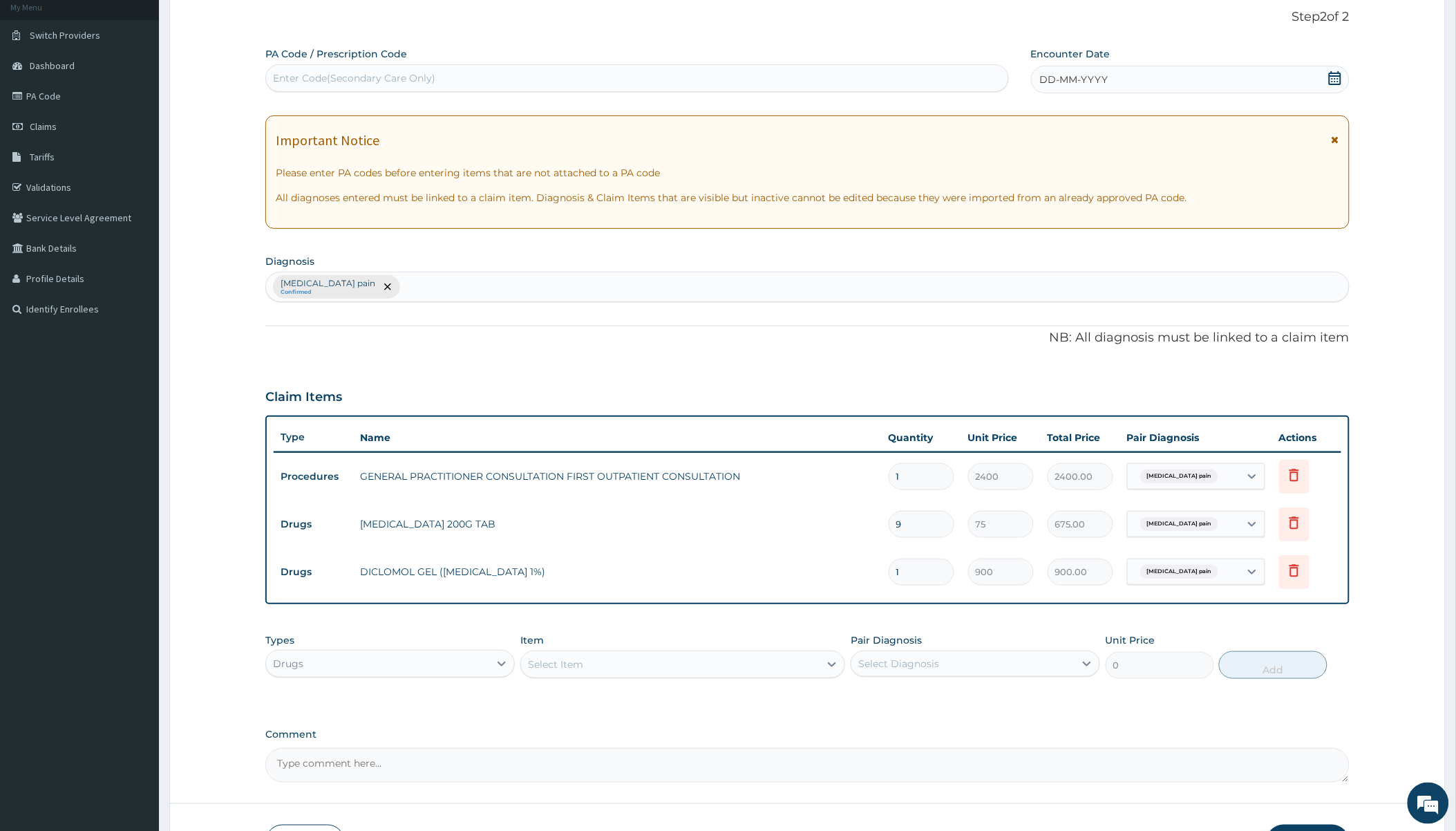
click at [721, 314] on div "PA Code / Prescription Code Enter Code(Secondary Care Only) Encounter Date DD-M…" at bounding box center [807, 415] width 1084 height 735
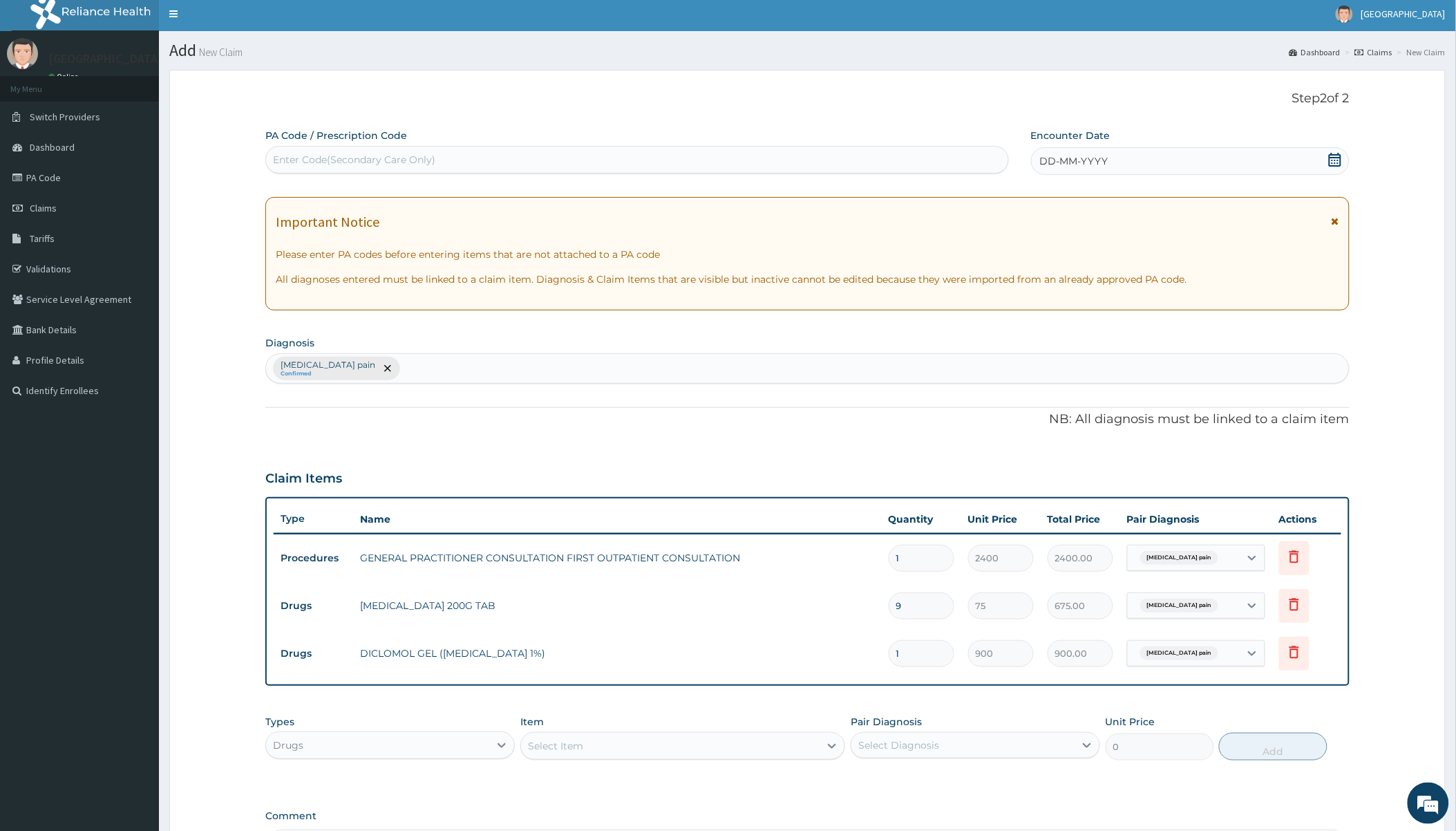
scroll to position [0, 0]
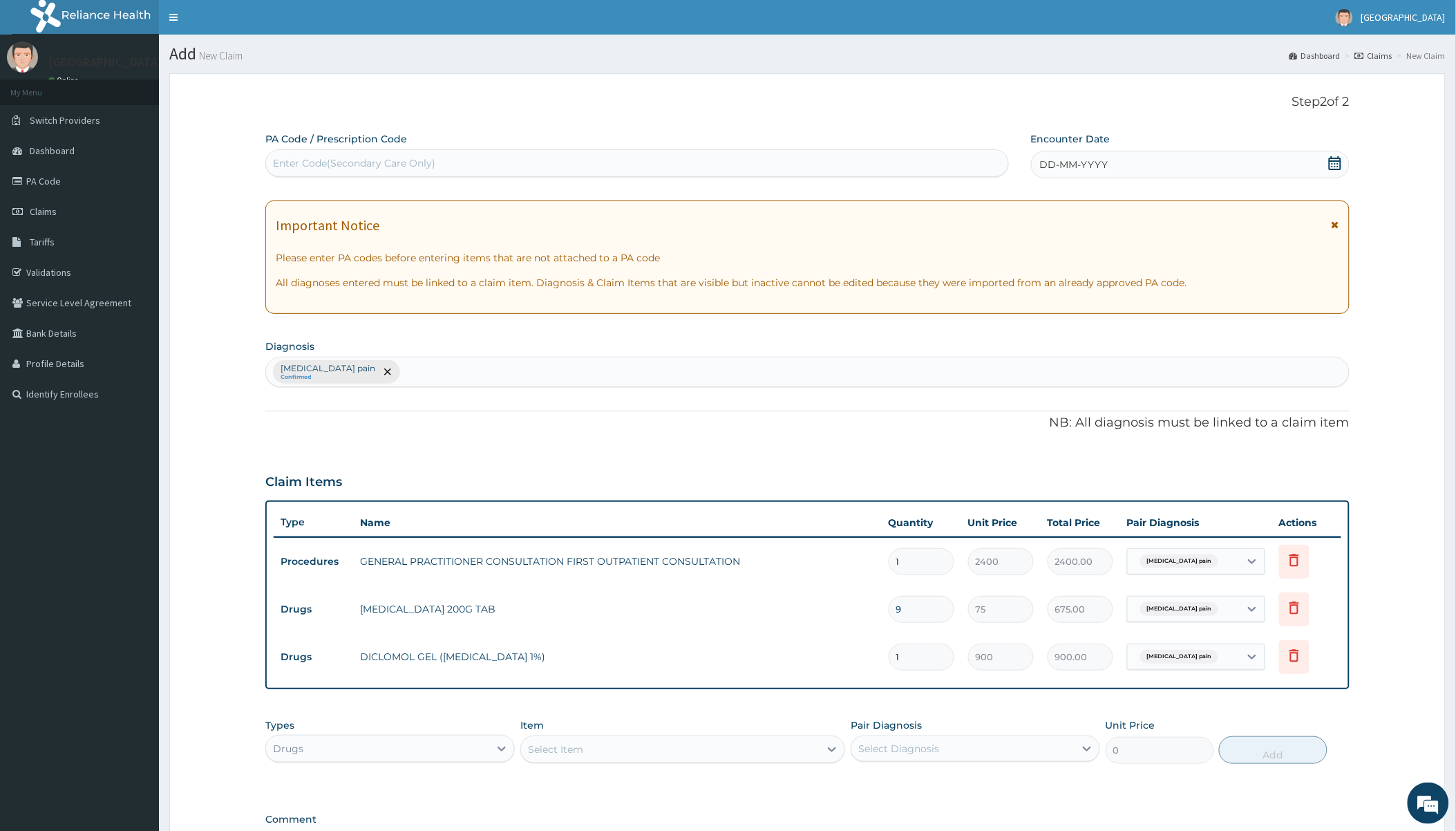
click at [1111, 160] on div "DD-MM-YYYY" at bounding box center [1190, 164] width 318 height 28
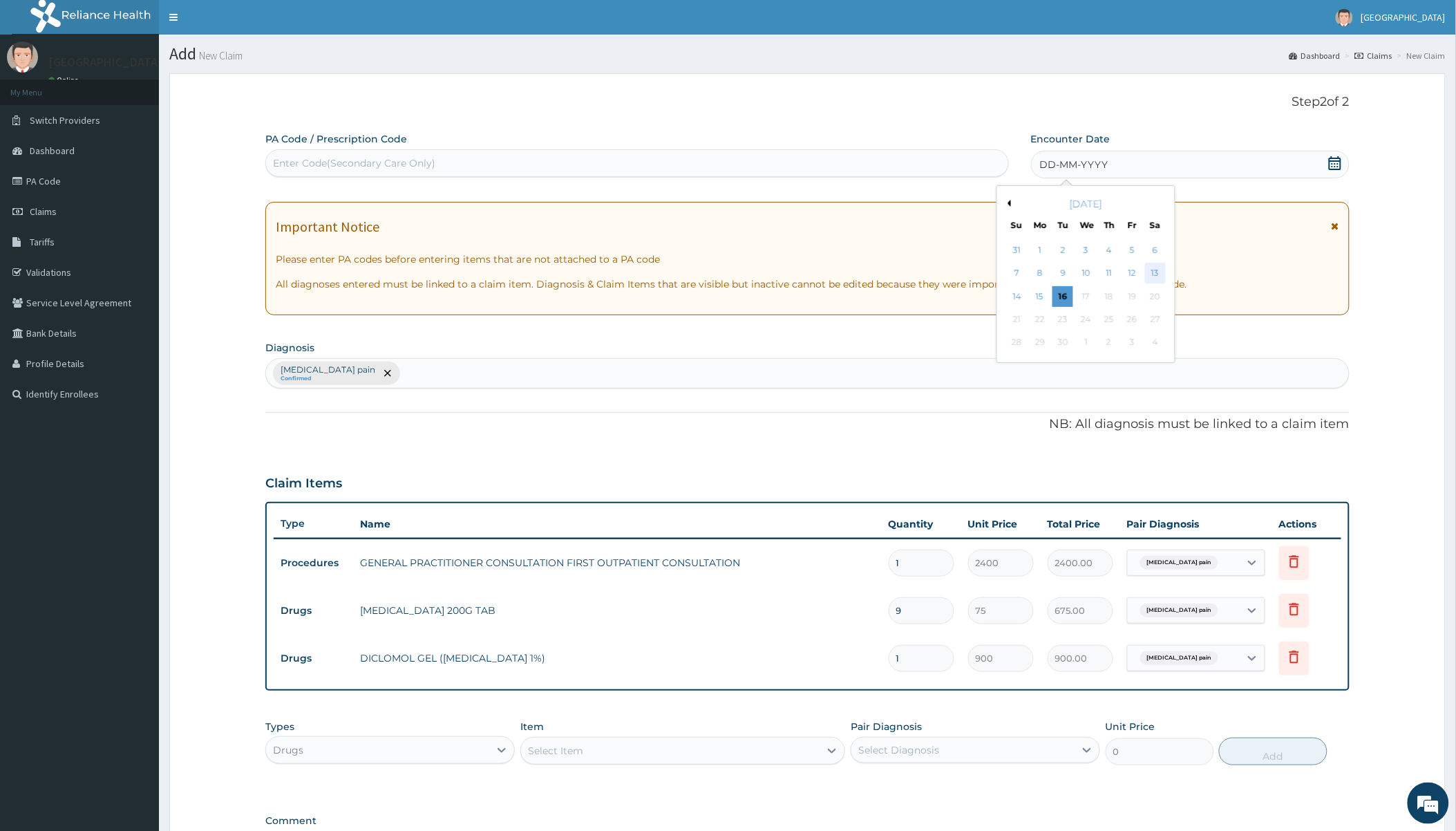
click at [1158, 265] on div "13" at bounding box center [1154, 274] width 21 height 21
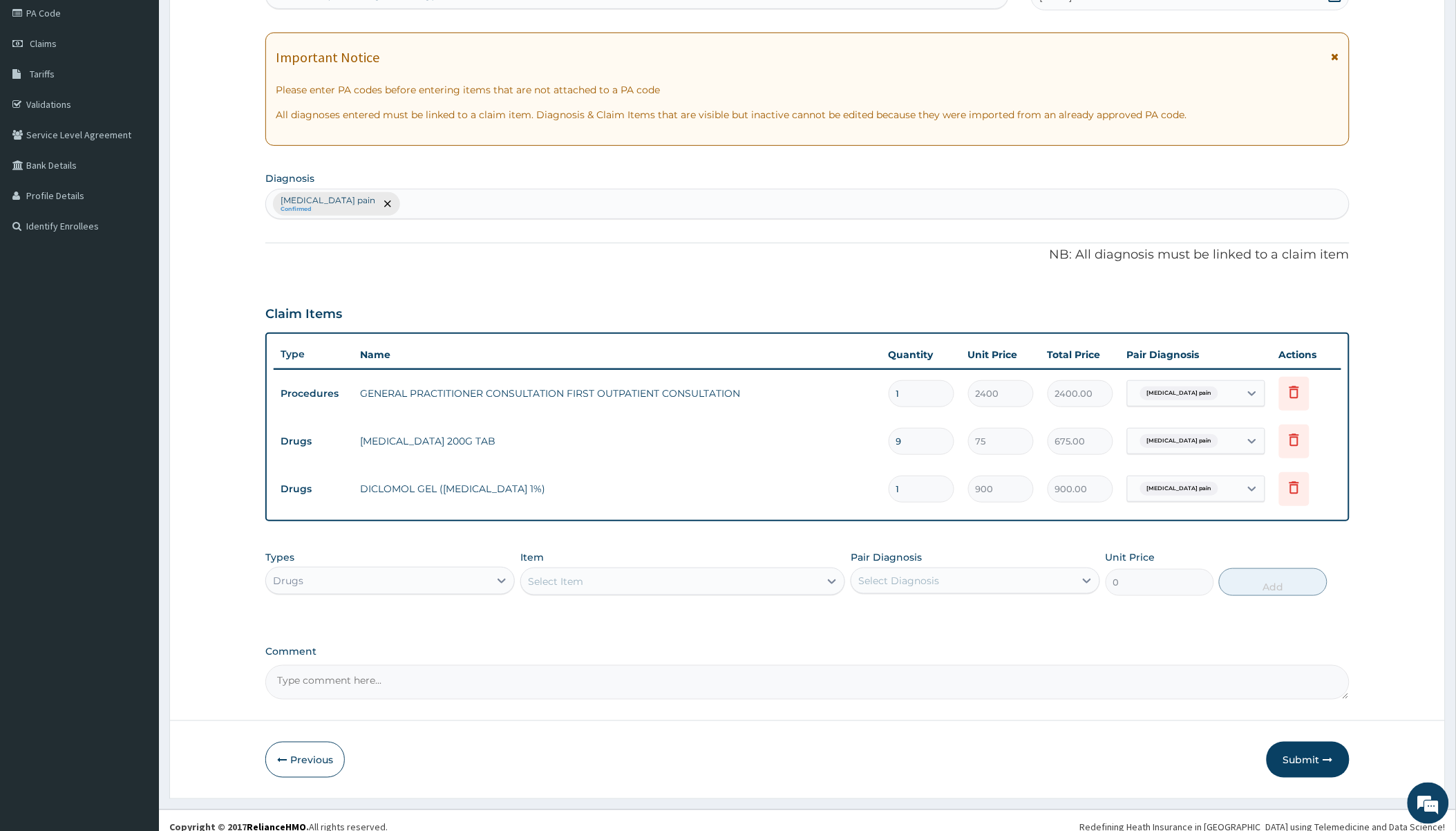
scroll to position [181, 0]
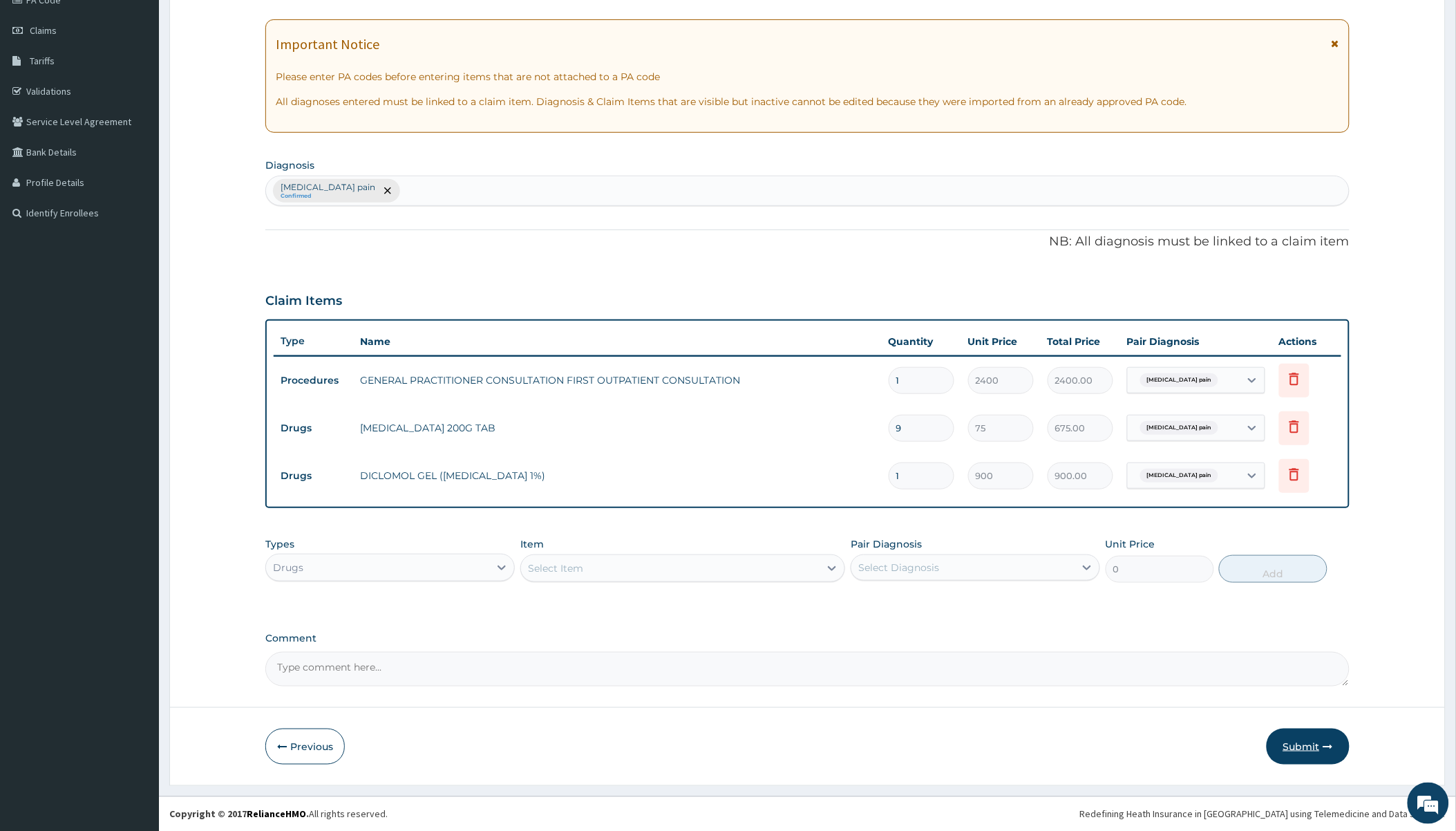
click at [1294, 739] on button "Submit" at bounding box center [1308, 746] width 83 height 36
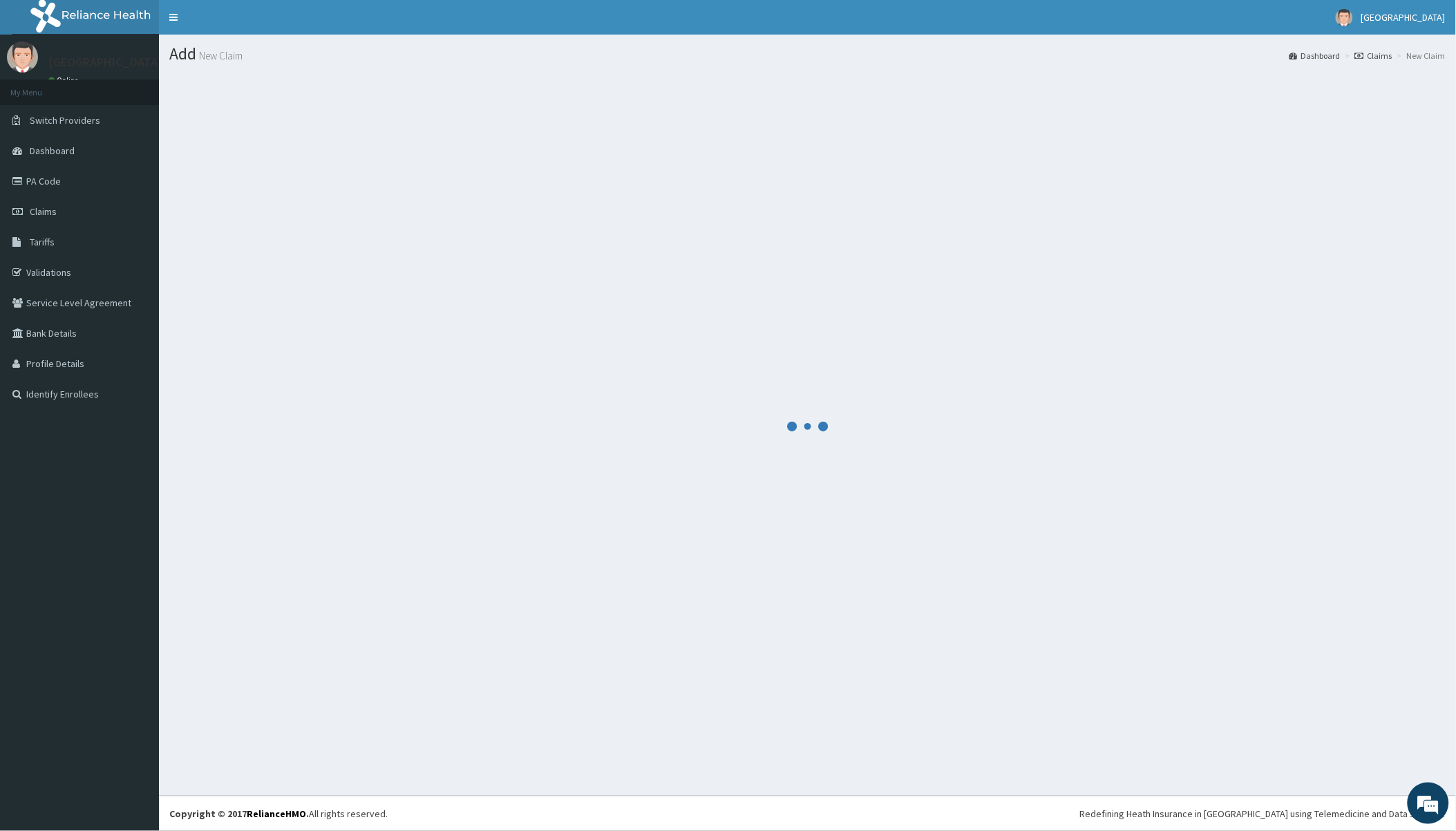
scroll to position [0, 0]
